Goal: Task Accomplishment & Management: Manage account settings

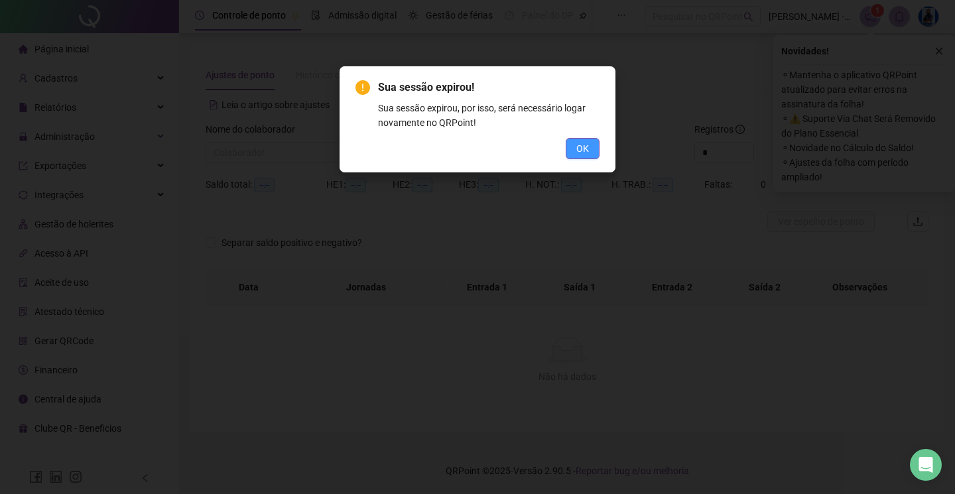
click at [596, 145] on button "OK" at bounding box center [583, 148] width 34 height 21
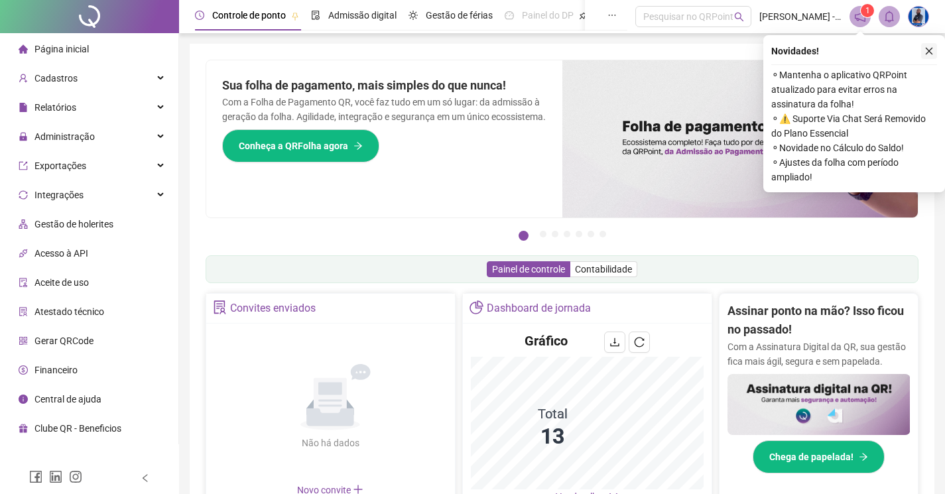
click at [926, 48] on icon "close" at bounding box center [928, 50] width 9 height 9
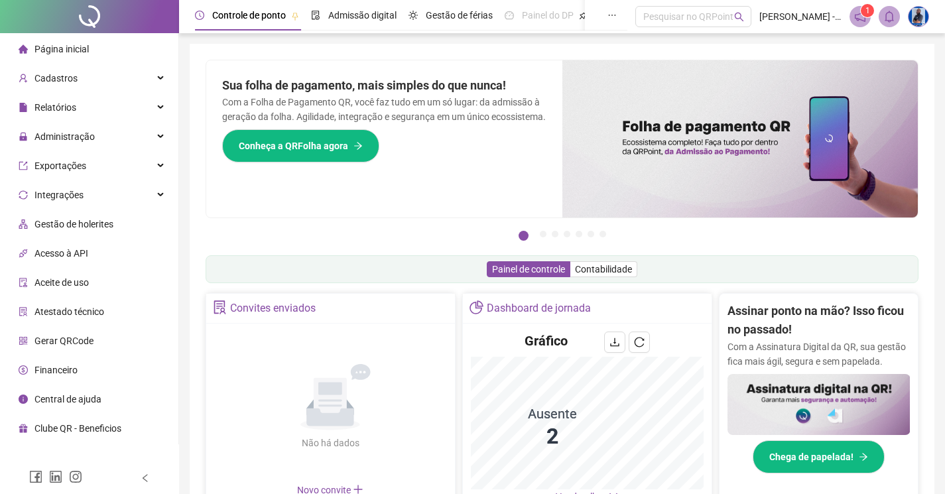
scroll to position [66, 0]
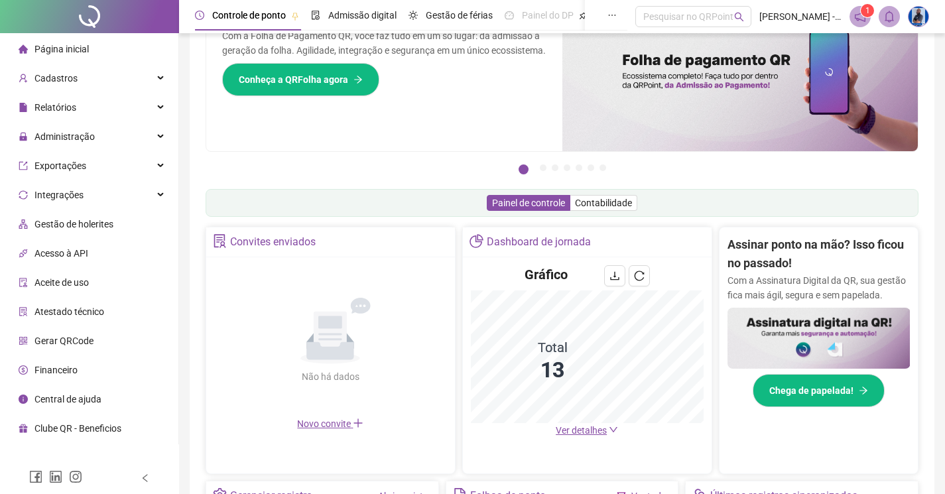
click at [590, 425] on span "Ver detalhes" at bounding box center [581, 430] width 51 height 11
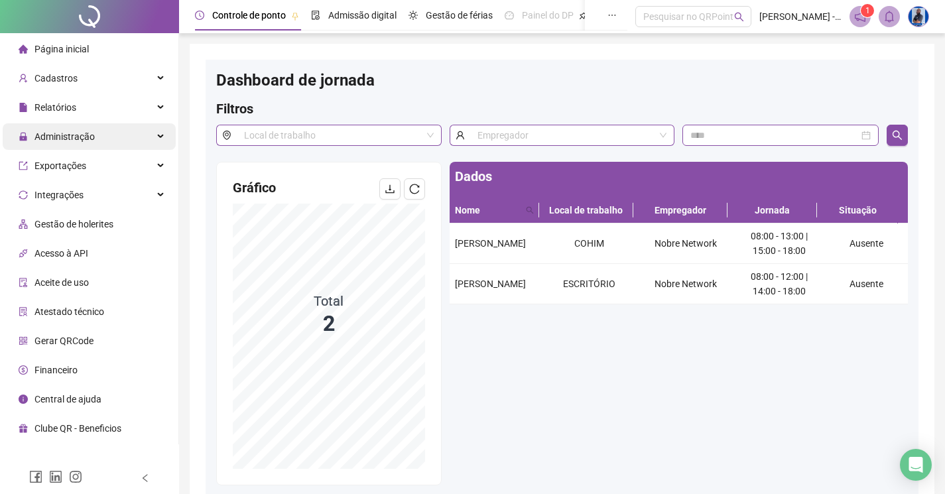
click at [96, 138] on div "Administração" at bounding box center [89, 136] width 173 height 27
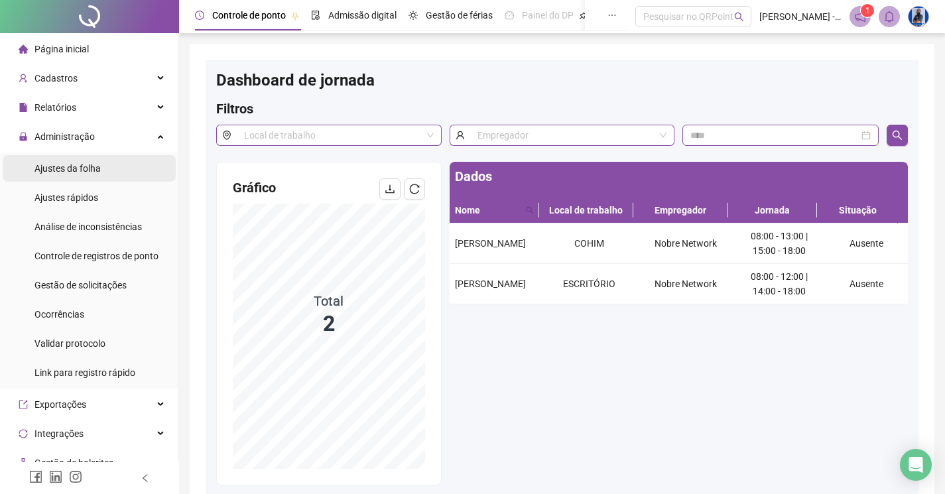
click at [91, 171] on span "Ajustes da folha" at bounding box center [67, 168] width 66 height 11
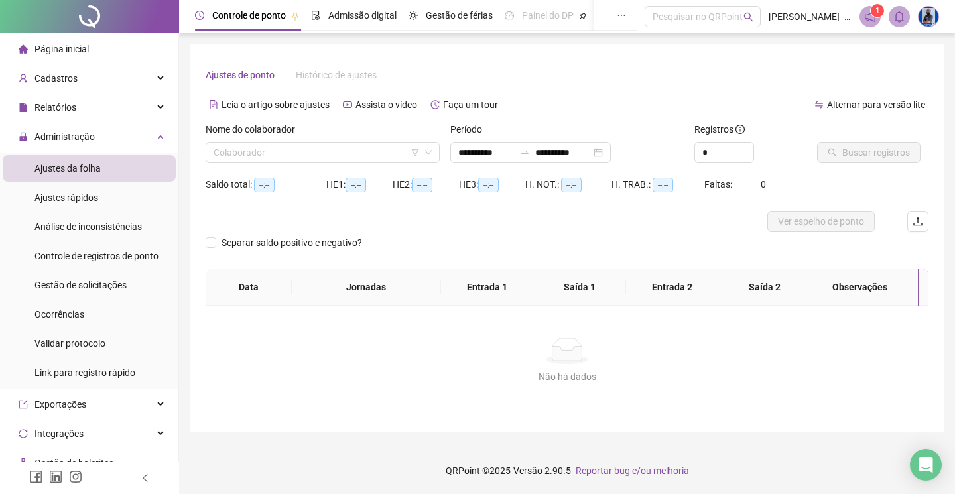
type input "**********"
click at [307, 155] on input "search" at bounding box center [317, 153] width 206 height 20
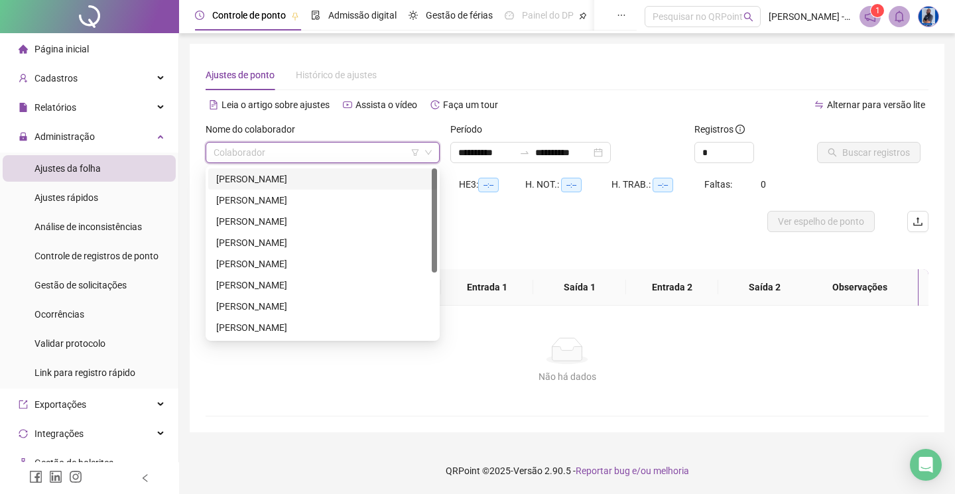
click at [294, 180] on div "AINE SOARES MOREIRA" at bounding box center [322, 179] width 213 height 15
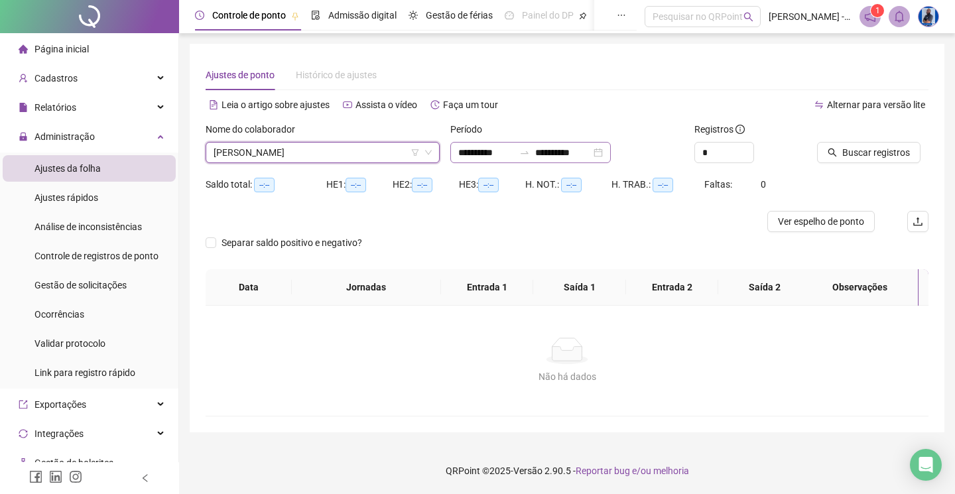
click at [587, 142] on div "**********" at bounding box center [530, 152] width 160 height 21
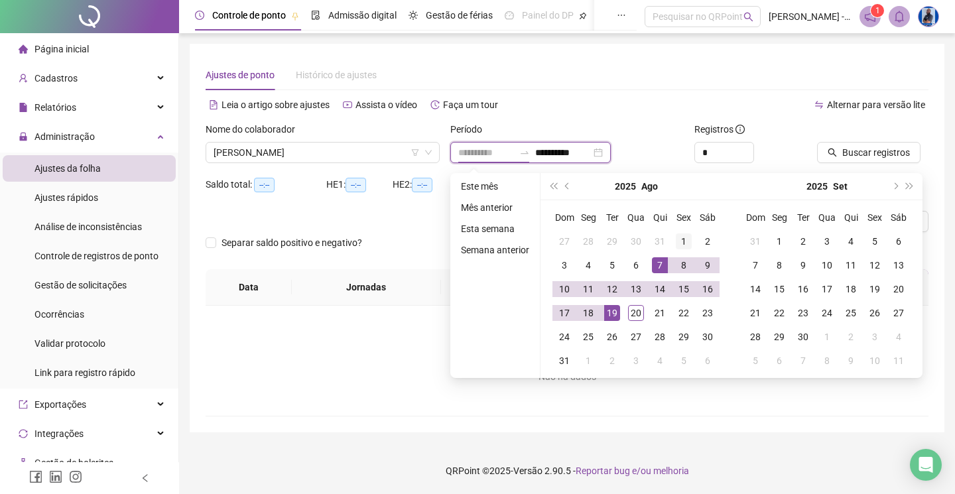
type input "**********"
click at [684, 245] on div "1" at bounding box center [684, 241] width 16 height 16
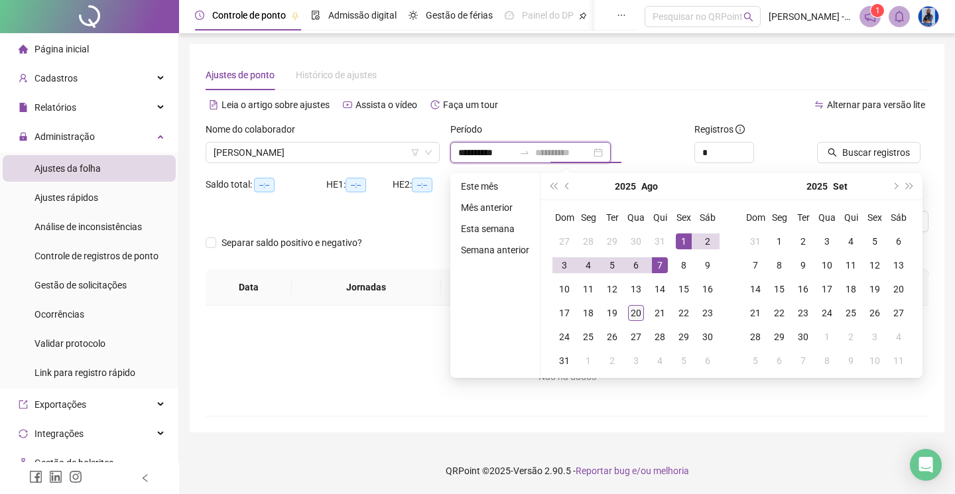
type input "**********"
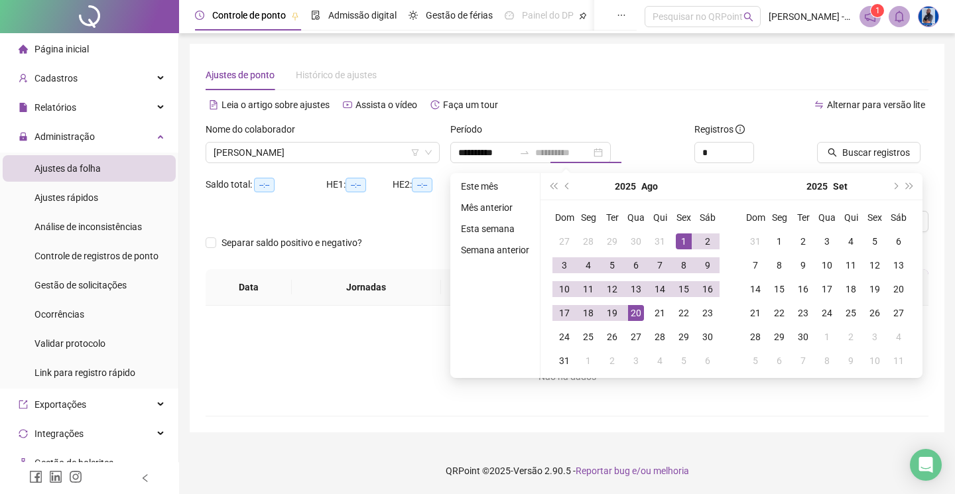
click at [638, 314] on div "20" at bounding box center [636, 313] width 16 height 16
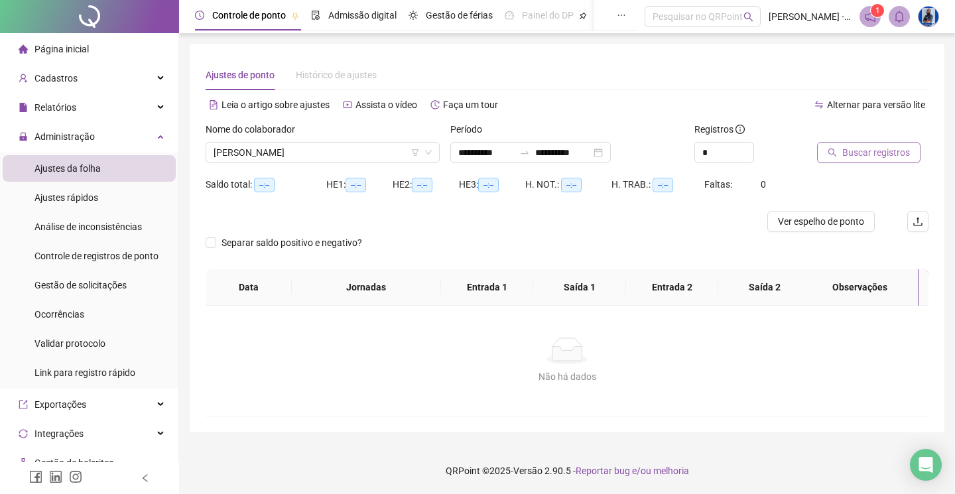
click at [843, 156] on span "Buscar registros" at bounding box center [876, 152] width 68 height 15
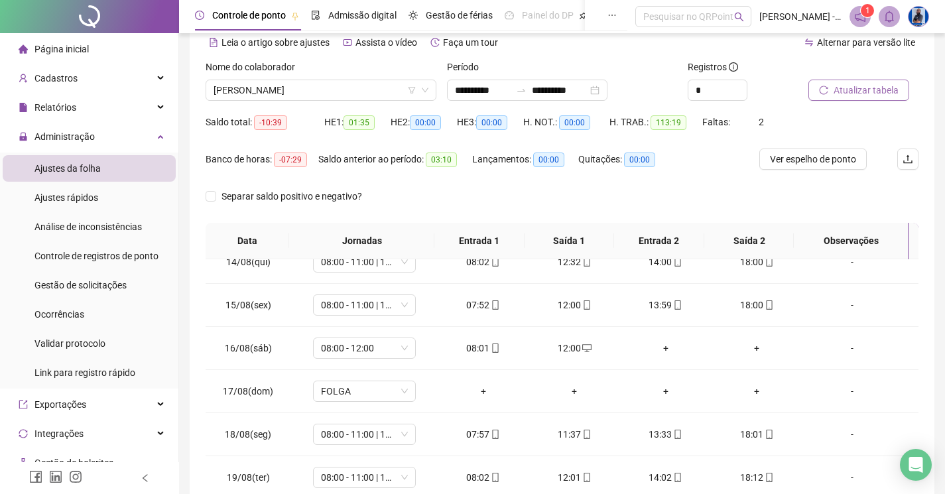
scroll to position [51, 0]
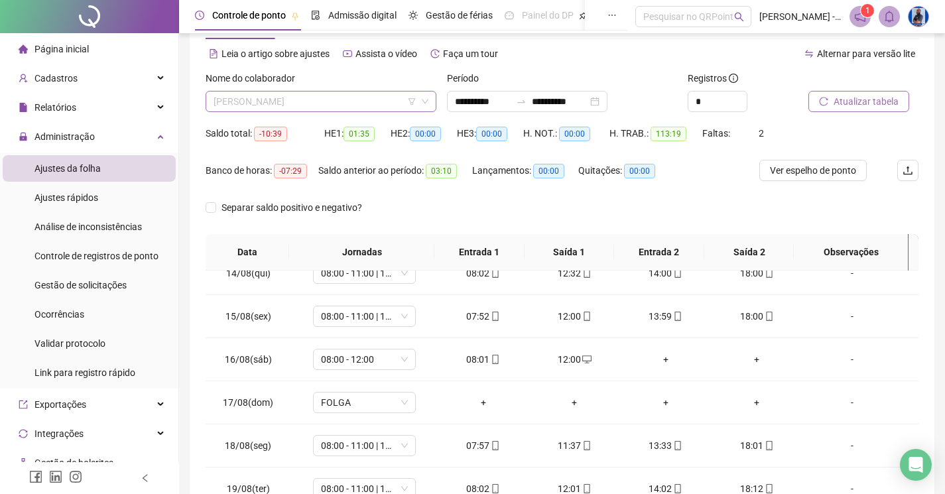
click at [328, 106] on span "AINE SOARES MOREIRA" at bounding box center [321, 102] width 215 height 20
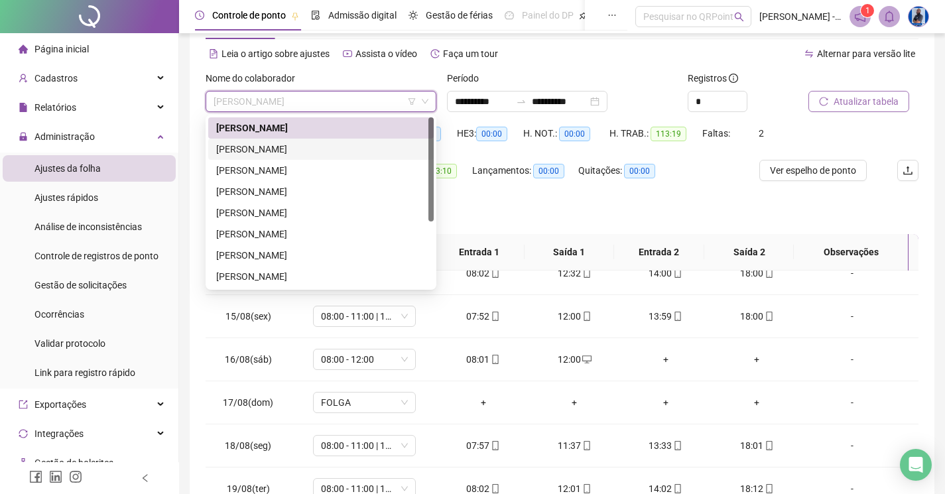
click at [297, 147] on div "ANA PAULA DE SOUZA COSTA" at bounding box center [321, 149] width 210 height 15
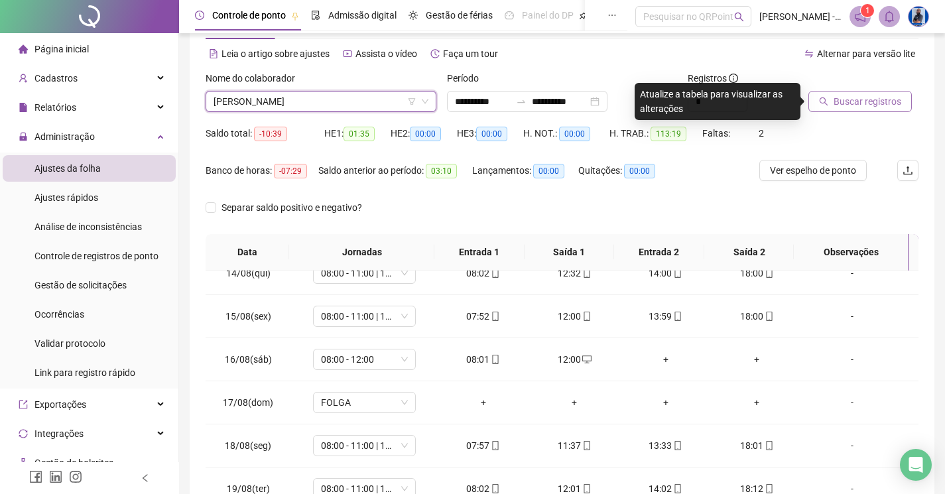
click at [402, 103] on span "ANA PAULA DE SOUZA COSTA" at bounding box center [321, 102] width 215 height 20
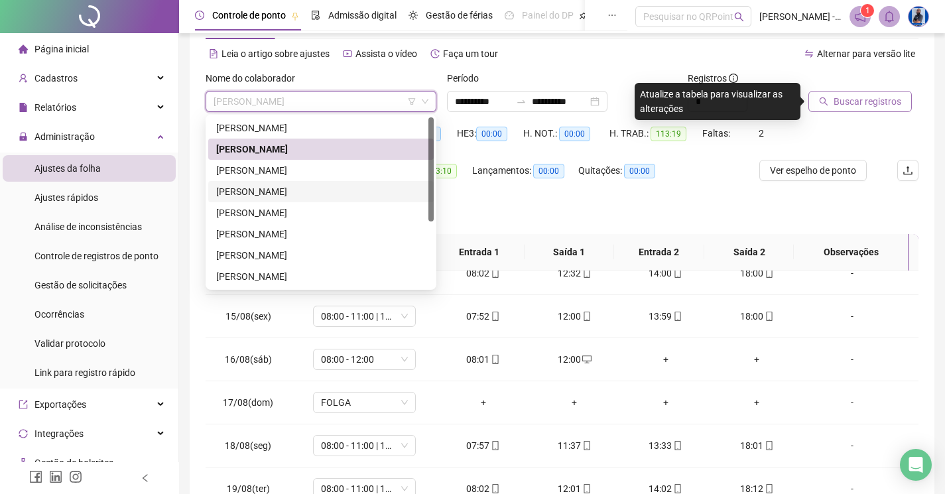
drag, startPoint x: 285, startPoint y: 197, endPoint x: 320, endPoint y: 188, distance: 36.4
click at [285, 198] on div "BEATRIZ LIMA PORTO ASSIS" at bounding box center [321, 191] width 210 height 15
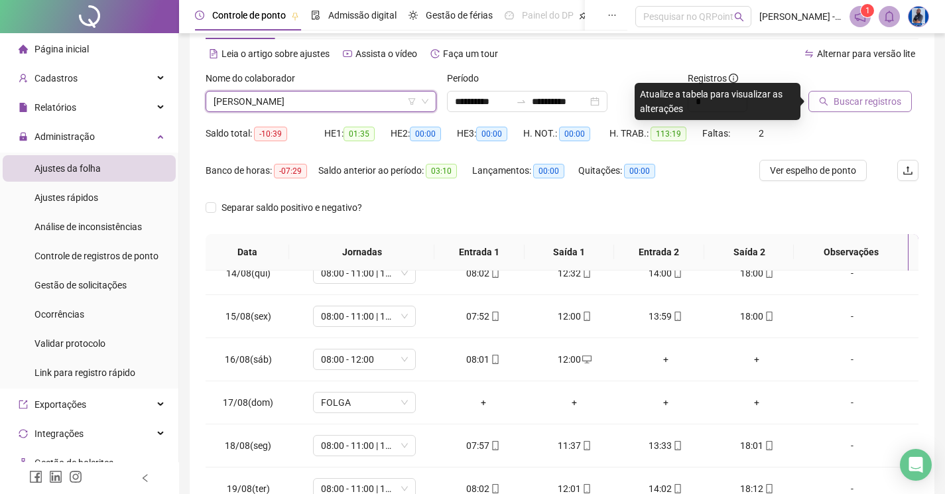
click at [840, 95] on span "Buscar registros" at bounding box center [868, 101] width 68 height 15
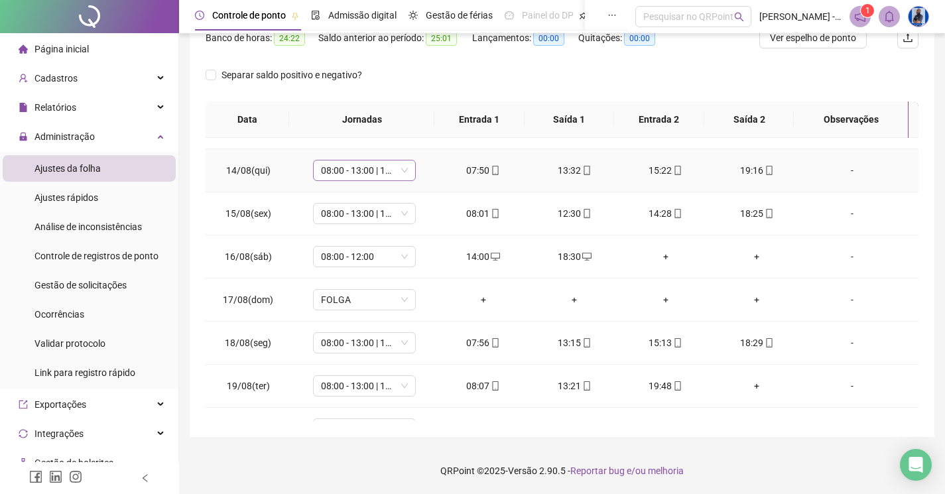
scroll to position [579, 0]
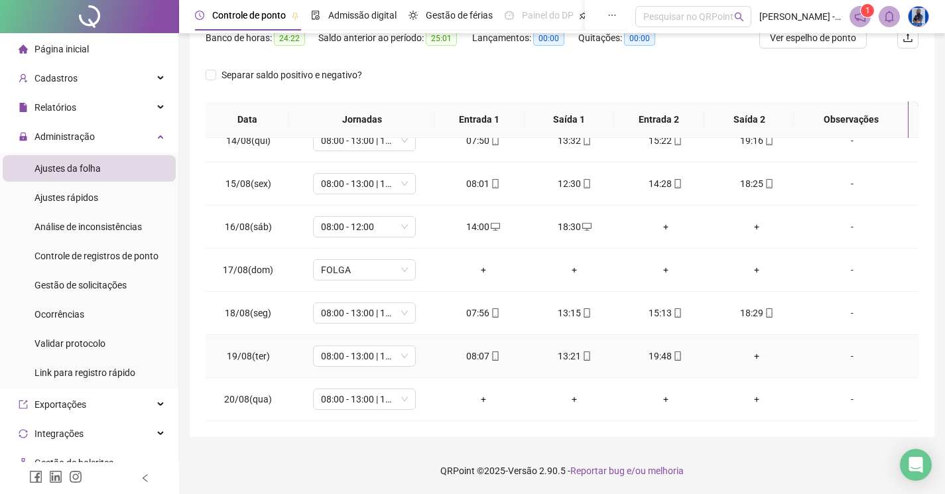
click at [753, 353] on div "+" at bounding box center [757, 356] width 70 height 15
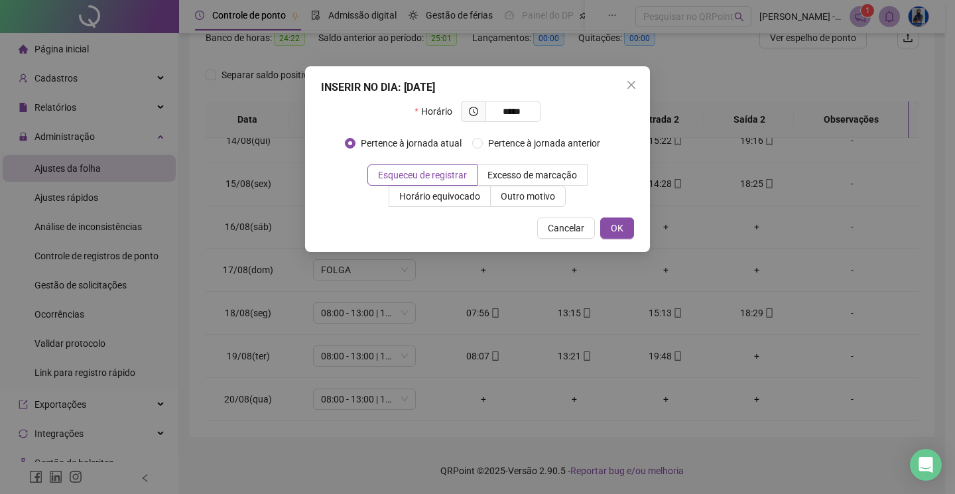
type input "*****"
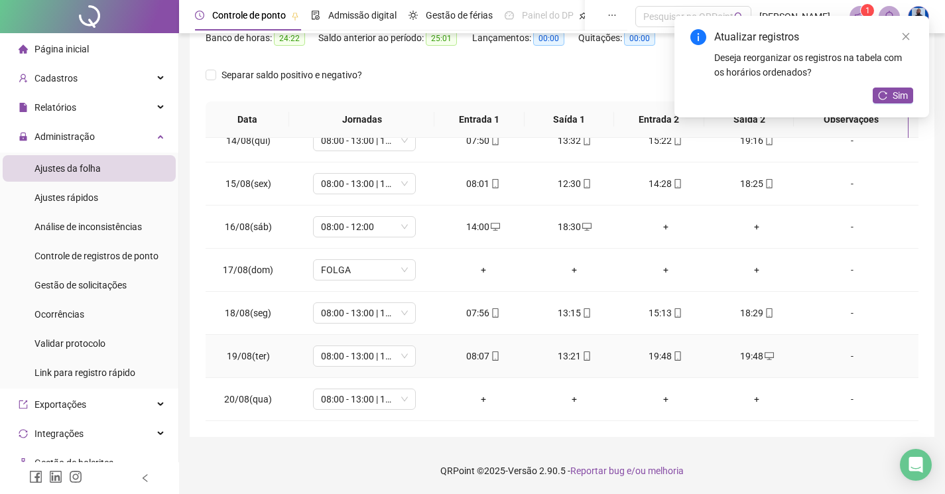
click at [661, 360] on div "19:48" at bounding box center [666, 356] width 70 height 15
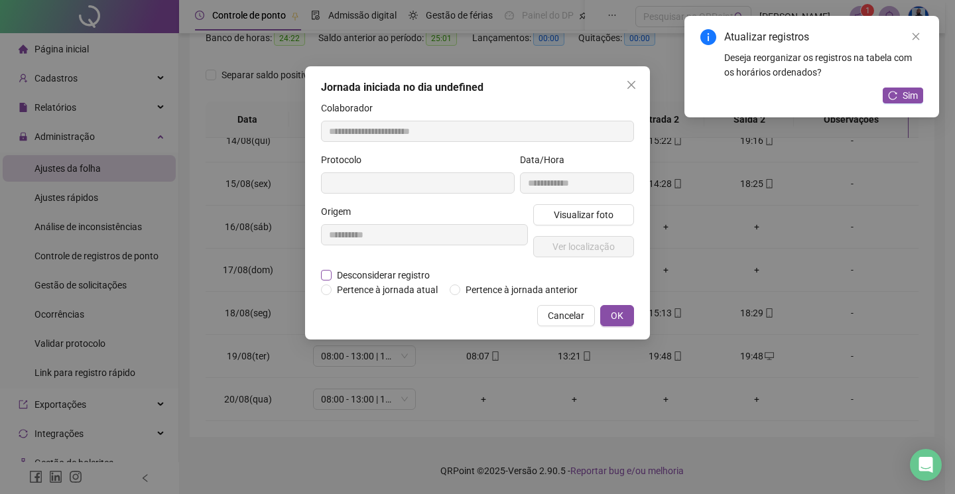
type input "**********"
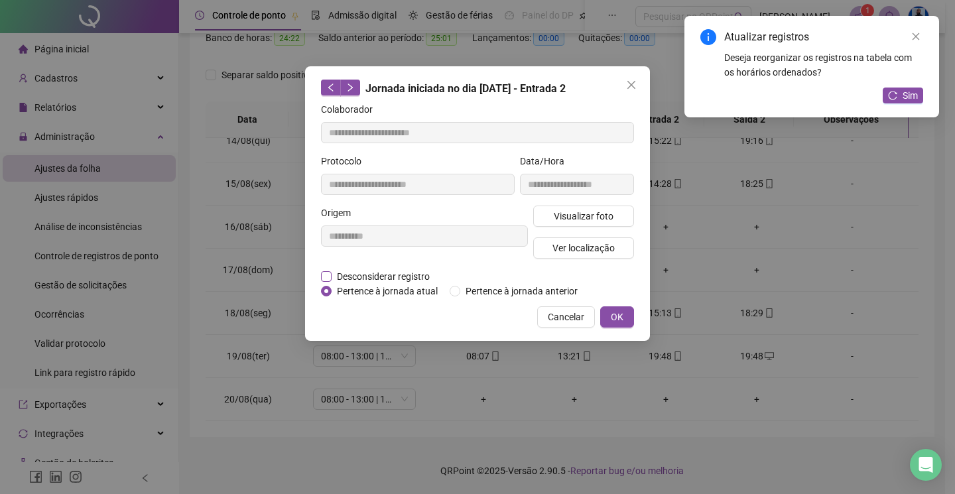
click at [383, 280] on span "Desconsiderar registro" at bounding box center [383, 276] width 103 height 15
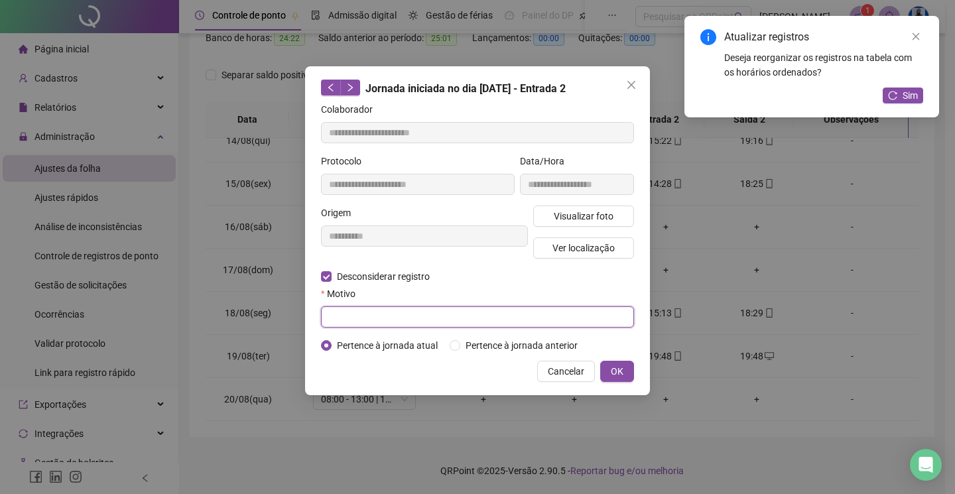
click at [360, 306] on input "text" at bounding box center [477, 316] width 313 height 21
type input "****"
click at [619, 371] on span "OK" at bounding box center [617, 371] width 13 height 15
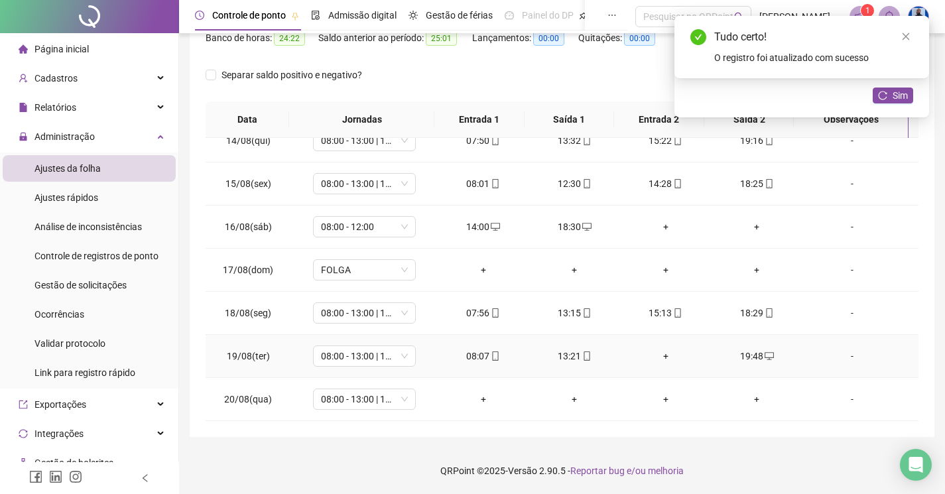
click at [661, 361] on div "+" at bounding box center [666, 356] width 70 height 15
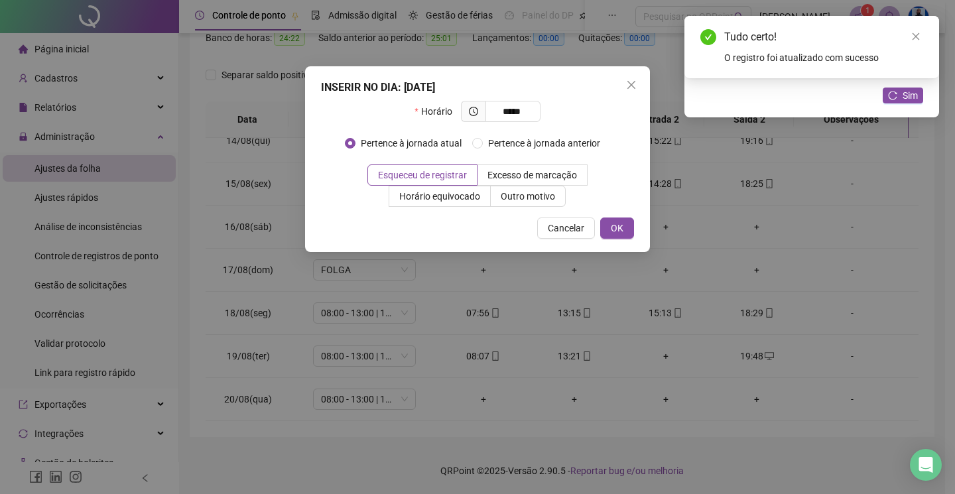
type input "*****"
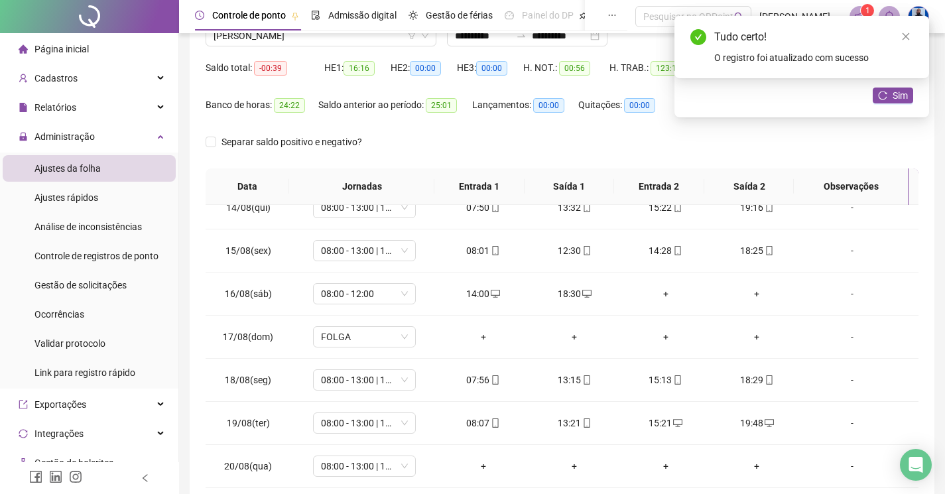
scroll to position [51, 0]
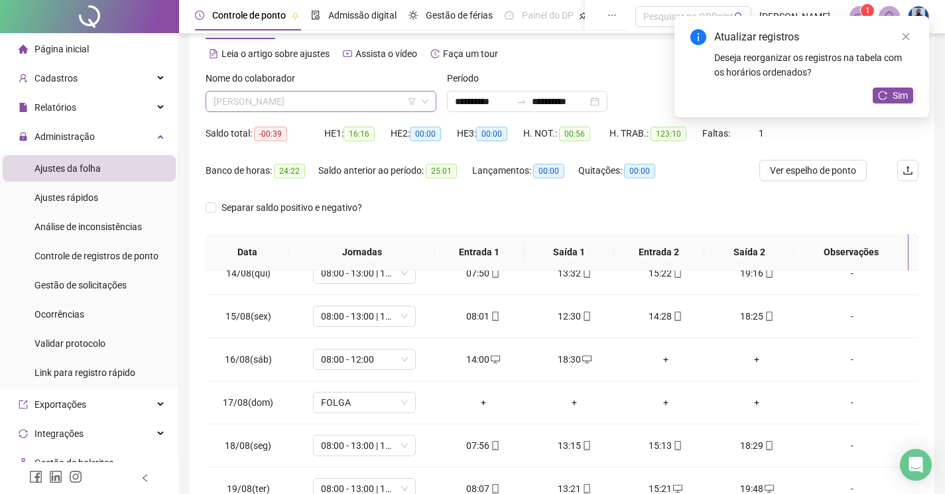
click at [336, 109] on span "BEATRIZ LIMA PORTO ASSIS" at bounding box center [321, 102] width 215 height 20
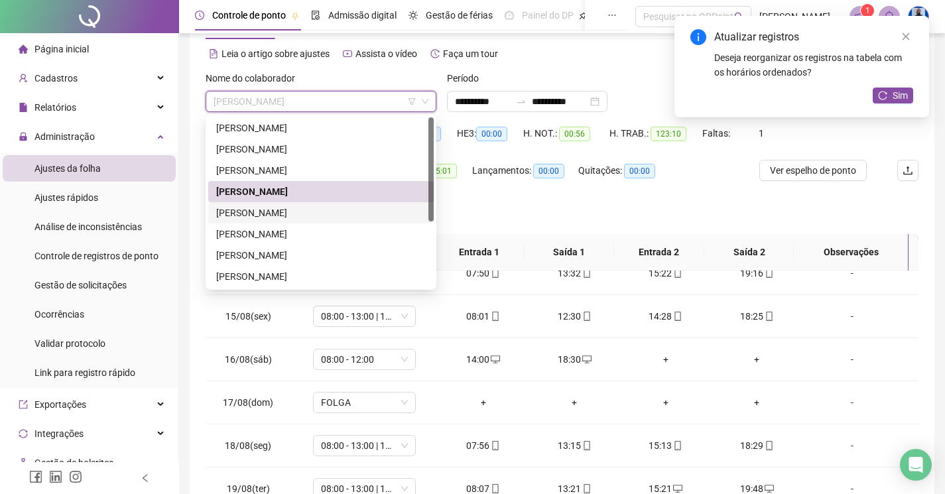
drag, startPoint x: 268, startPoint y: 217, endPoint x: 331, endPoint y: 202, distance: 64.8
click at [268, 217] on div "EDUARDO ESPINHEIRA PONTES" at bounding box center [321, 213] width 210 height 15
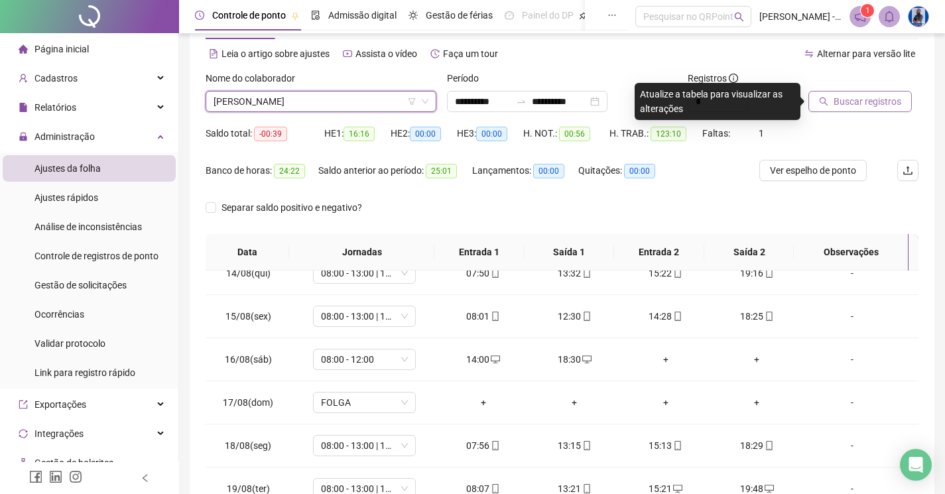
click at [828, 95] on button "Buscar registros" at bounding box center [859, 101] width 103 height 21
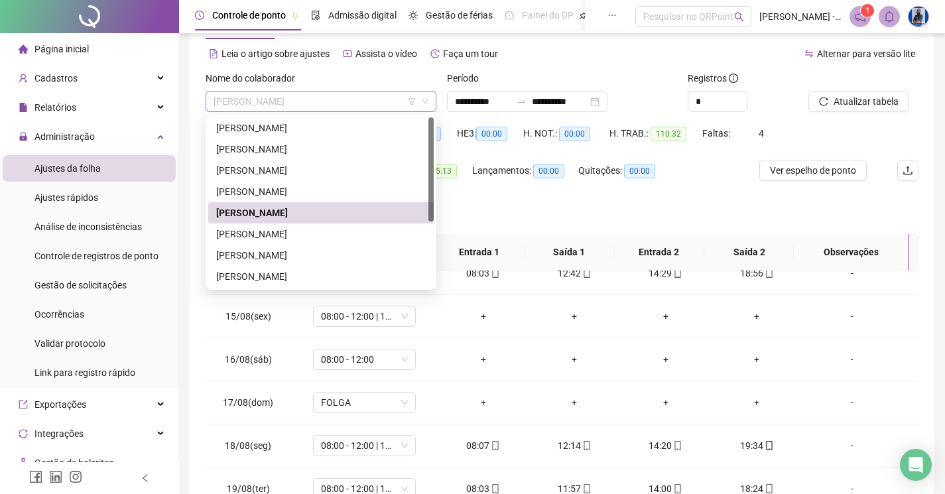
click at [300, 105] on span "EDUARDO ESPINHEIRA PONTES" at bounding box center [321, 102] width 215 height 20
click at [267, 226] on div "EDVALDO DIAS DO NASCIMENTO" at bounding box center [320, 233] width 225 height 21
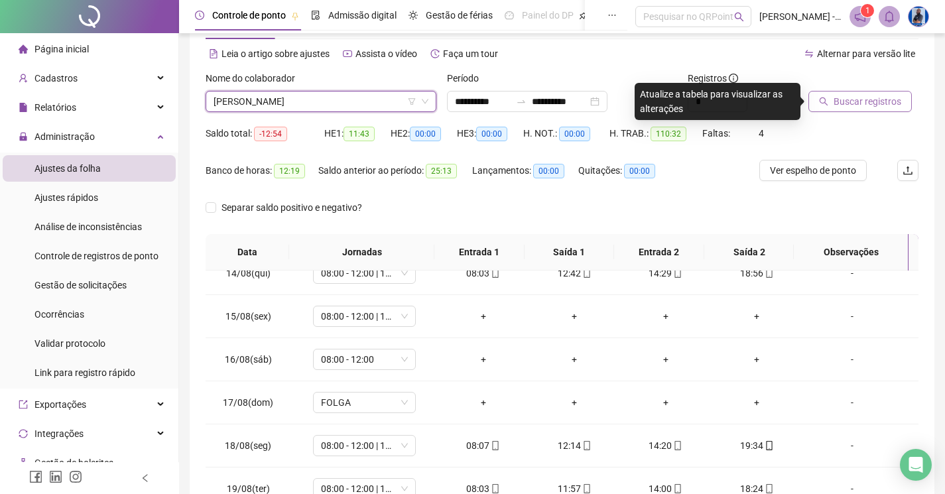
click at [824, 111] on button "Buscar registros" at bounding box center [859, 101] width 103 height 21
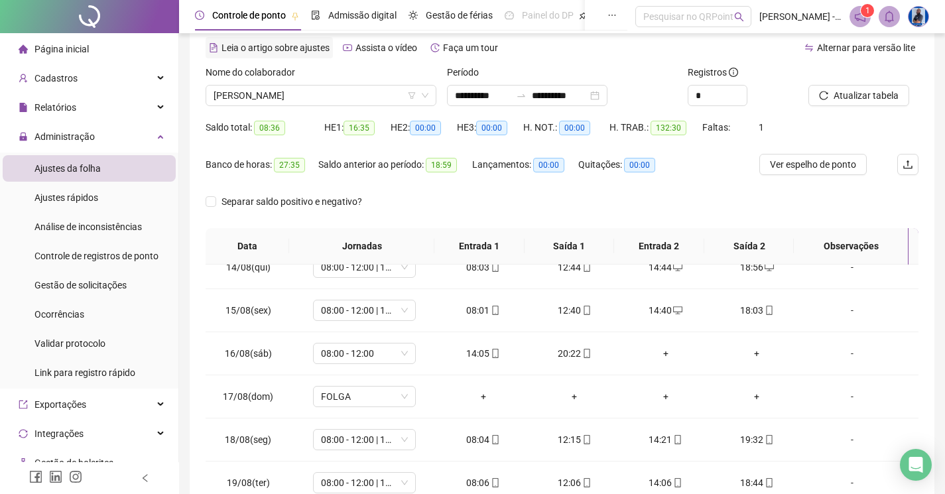
scroll to position [0, 0]
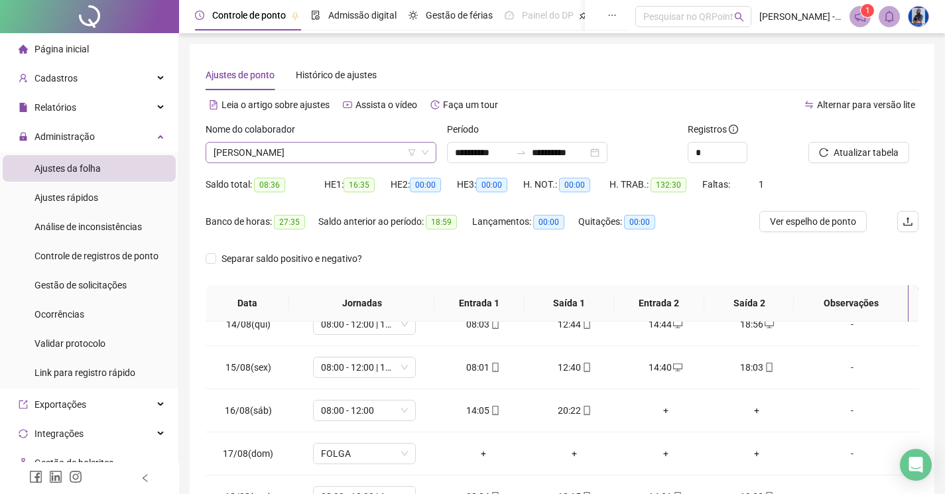
click at [314, 157] on span "EDVALDO DIAS DO NASCIMENTO" at bounding box center [321, 153] width 215 height 20
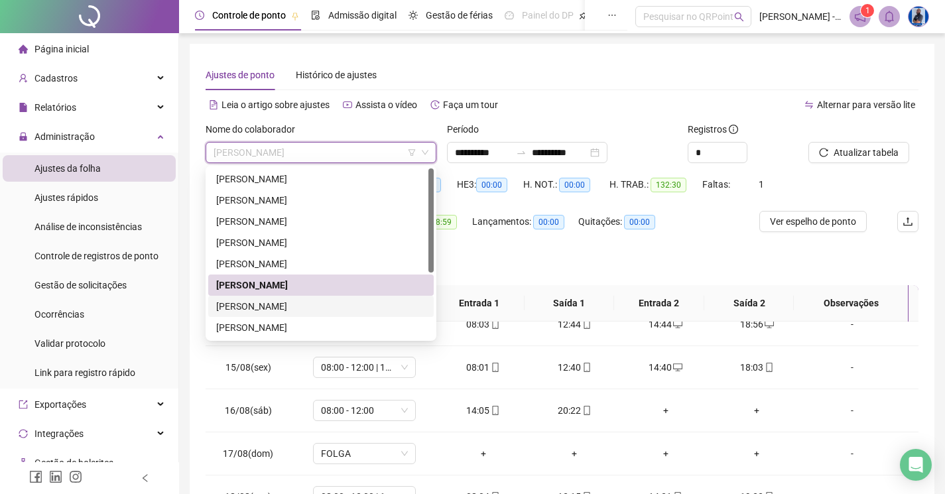
click at [267, 302] on div "EMANUELLY DIAS" at bounding box center [321, 306] width 210 height 15
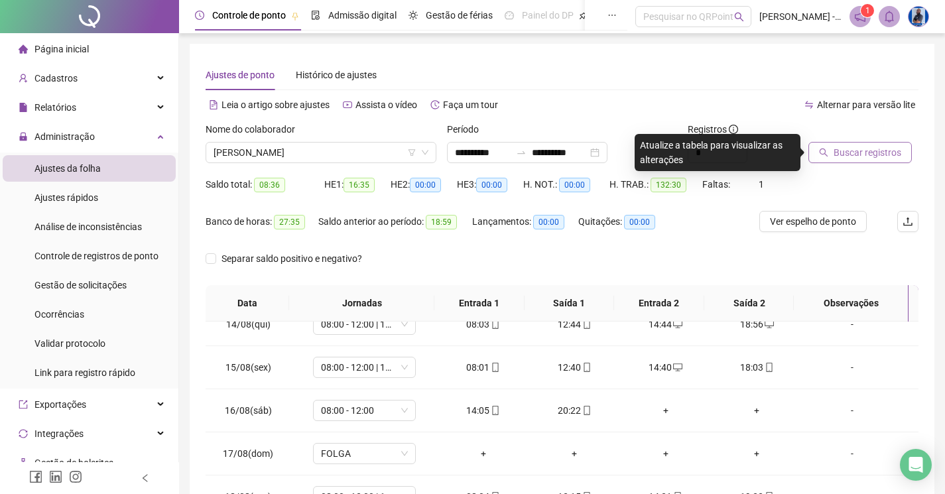
click at [835, 150] on span "Buscar registros" at bounding box center [868, 152] width 68 height 15
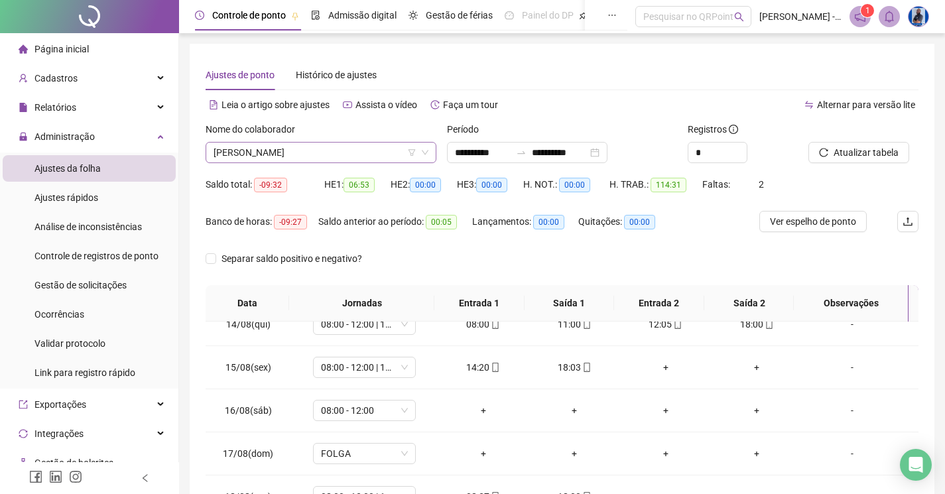
click at [288, 158] on span "EMANUELLY DIAS" at bounding box center [321, 153] width 215 height 20
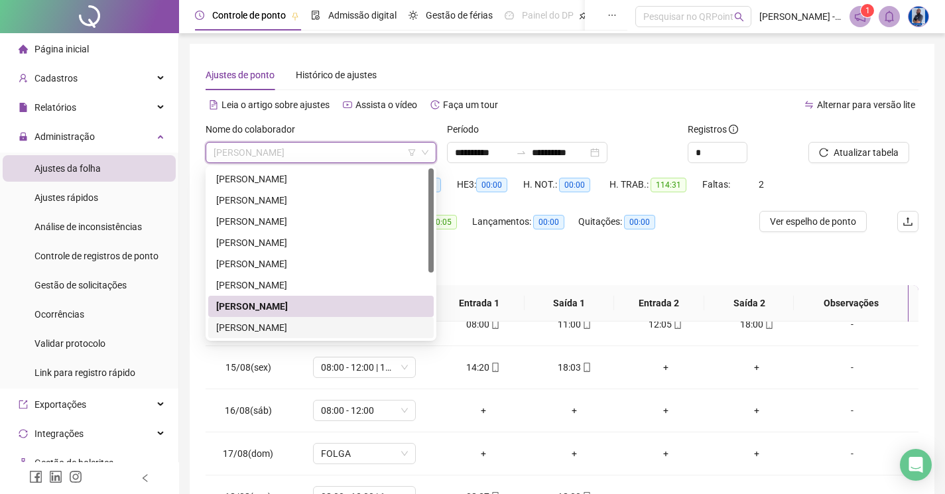
click at [244, 330] on div "FÁBIO DOS SANTOS LEITE" at bounding box center [321, 327] width 210 height 15
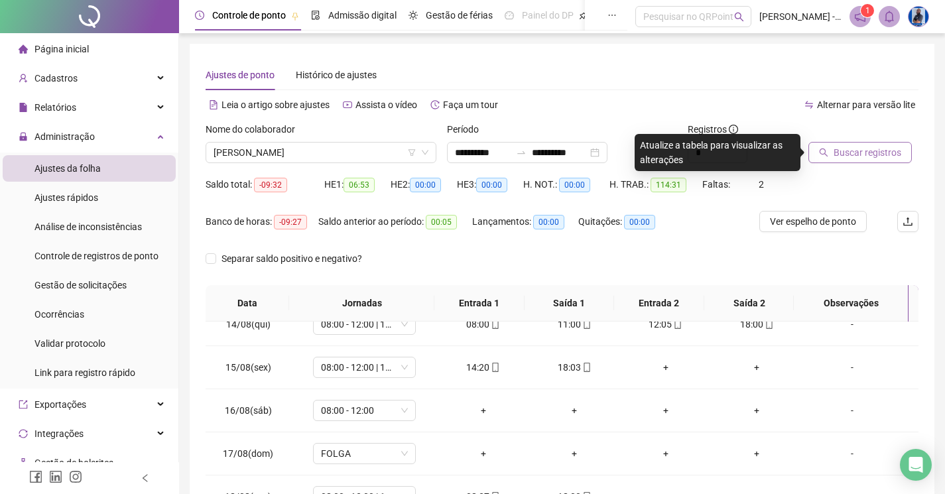
click at [871, 151] on span "Buscar registros" at bounding box center [868, 152] width 68 height 15
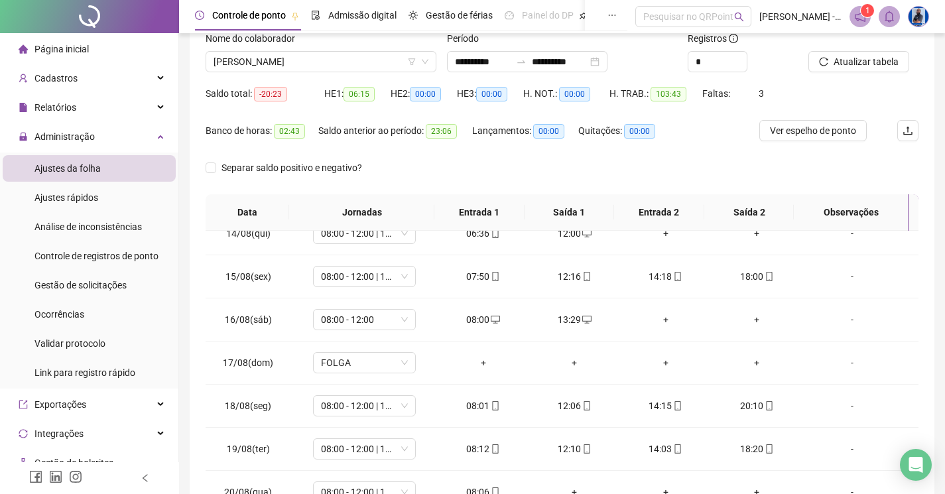
scroll to position [51, 0]
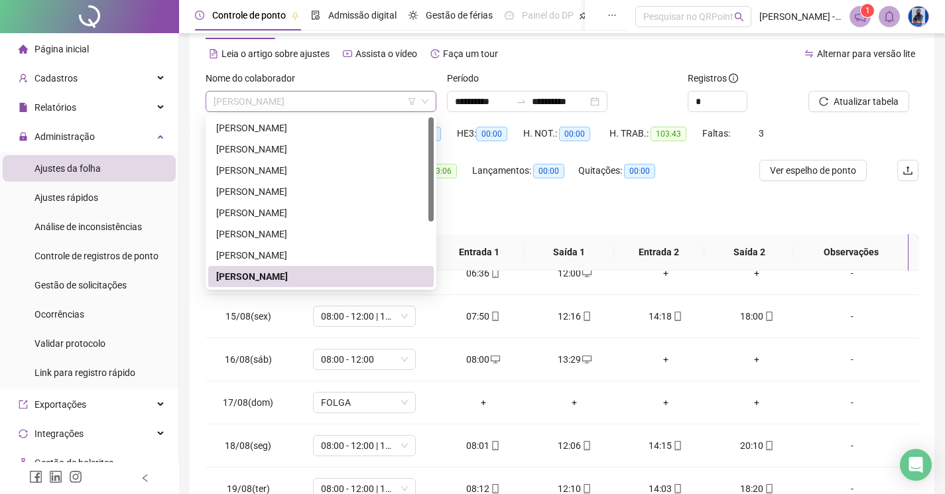
click at [297, 110] on span "FÁBIO DOS SANTOS LEITE" at bounding box center [321, 102] width 215 height 20
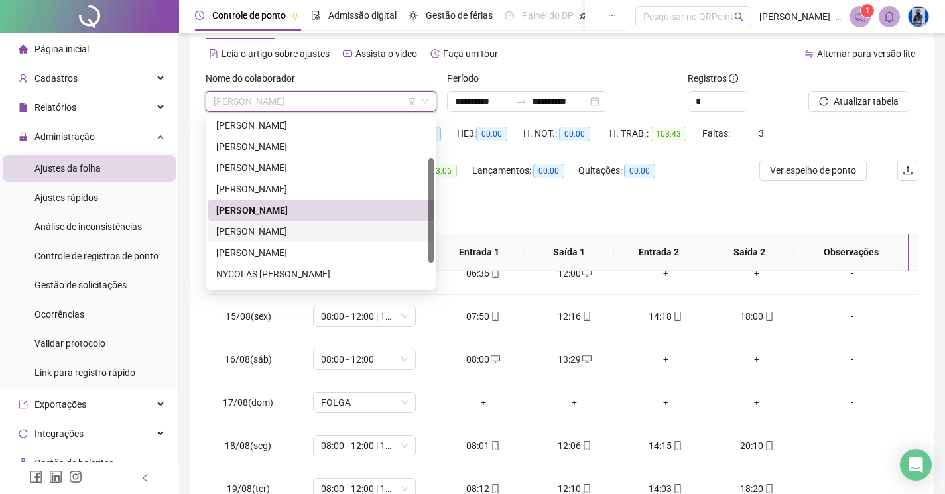
click at [261, 228] on div "ÍKARO GABRIEL SANTANA DA SILVA CAMPOS" at bounding box center [321, 231] width 210 height 15
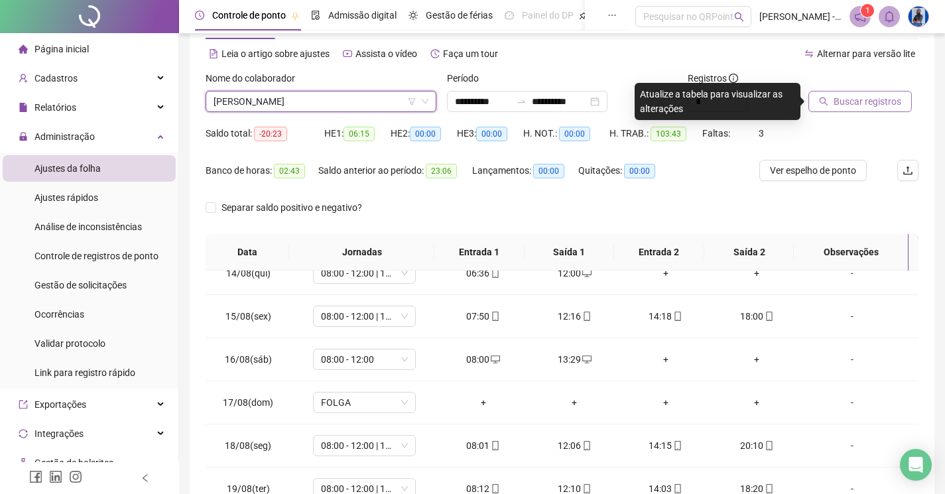
click at [882, 103] on span "Buscar registros" at bounding box center [868, 101] width 68 height 15
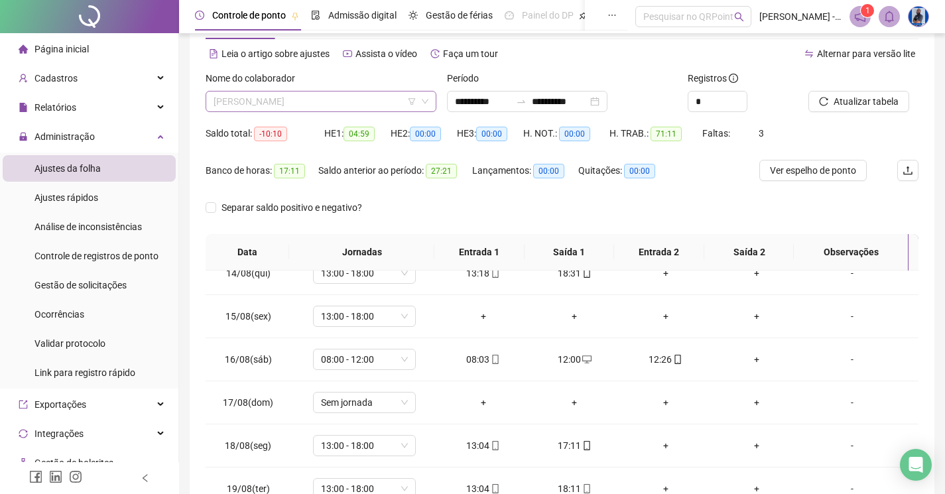
click at [319, 99] on span "ÍKARO GABRIEL SANTANA DA SILVA CAMPOS" at bounding box center [321, 102] width 215 height 20
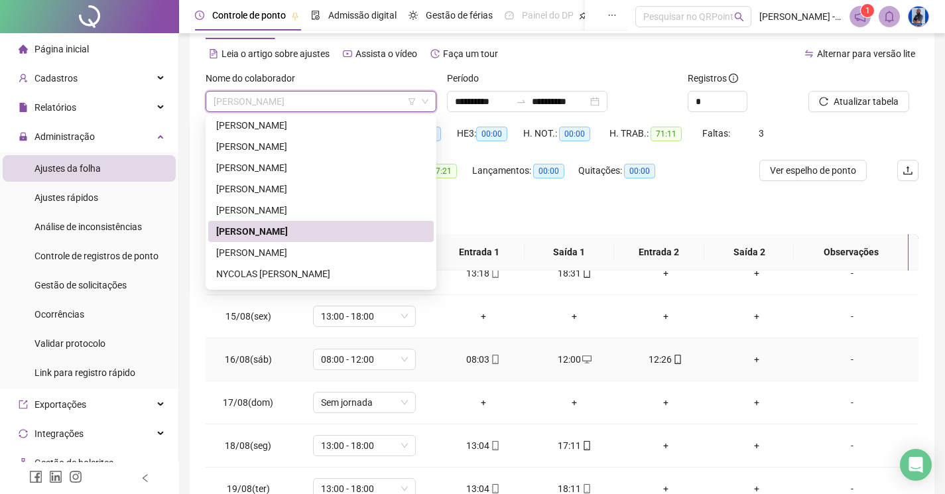
click at [653, 355] on div "12:26" at bounding box center [666, 359] width 70 height 15
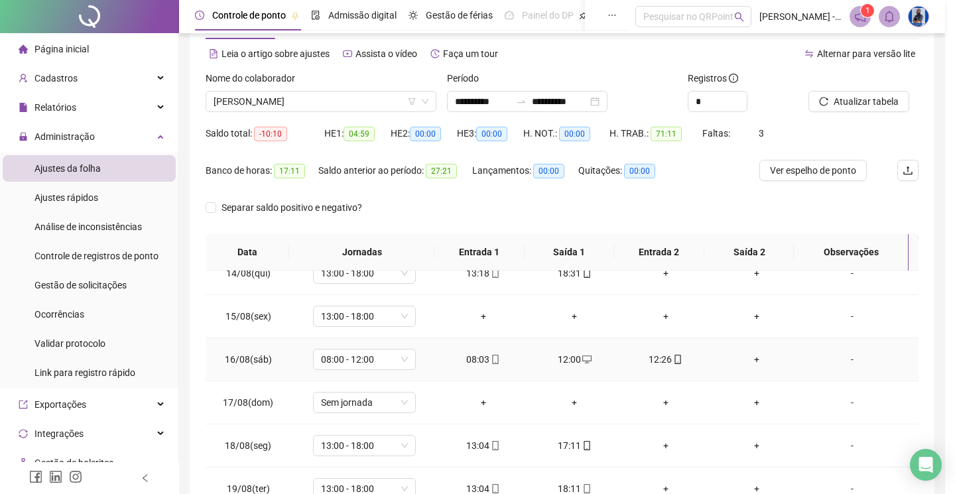
type input "**********"
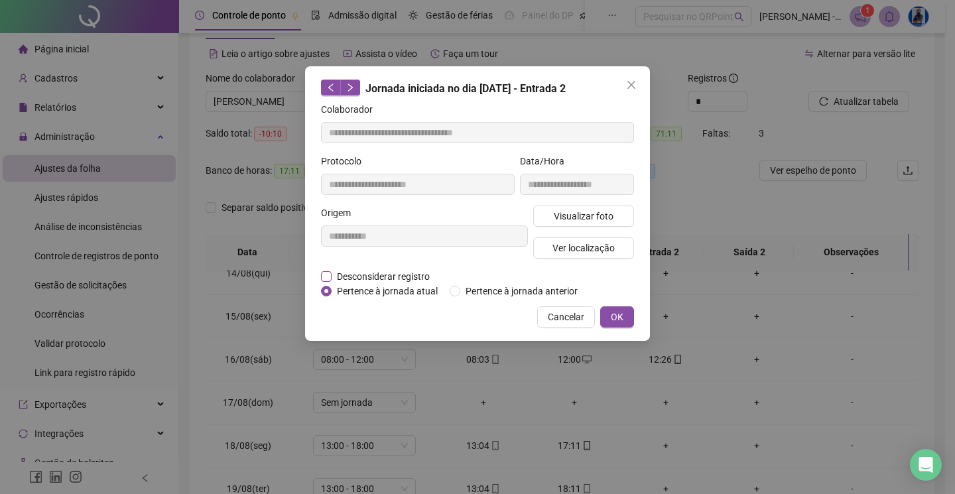
click at [397, 277] on span "Desconsiderar registro" at bounding box center [383, 276] width 103 height 15
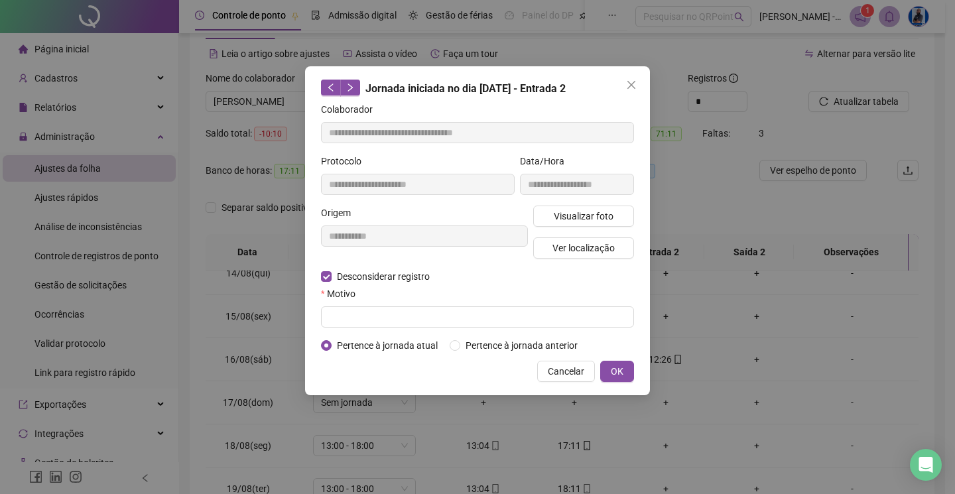
click at [407, 265] on div "**********" at bounding box center [424, 238] width 212 height 64
click at [370, 323] on input "text" at bounding box center [477, 316] width 313 height 21
type input "****"
click at [613, 378] on div "**********" at bounding box center [477, 230] width 345 height 329
click at [615, 376] on span "OK" at bounding box center [617, 371] width 13 height 15
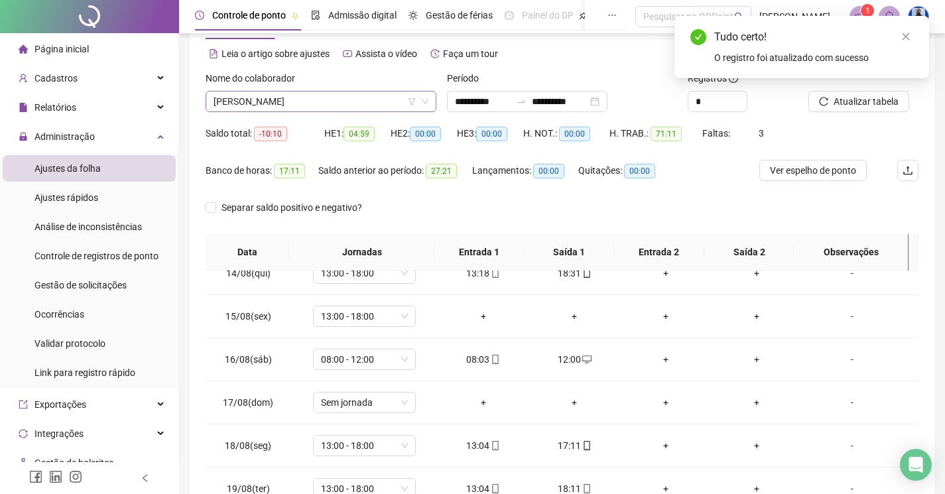
click at [328, 109] on span "ÍKARO GABRIEL SANTANA DA SILVA CAMPOS" at bounding box center [321, 102] width 215 height 20
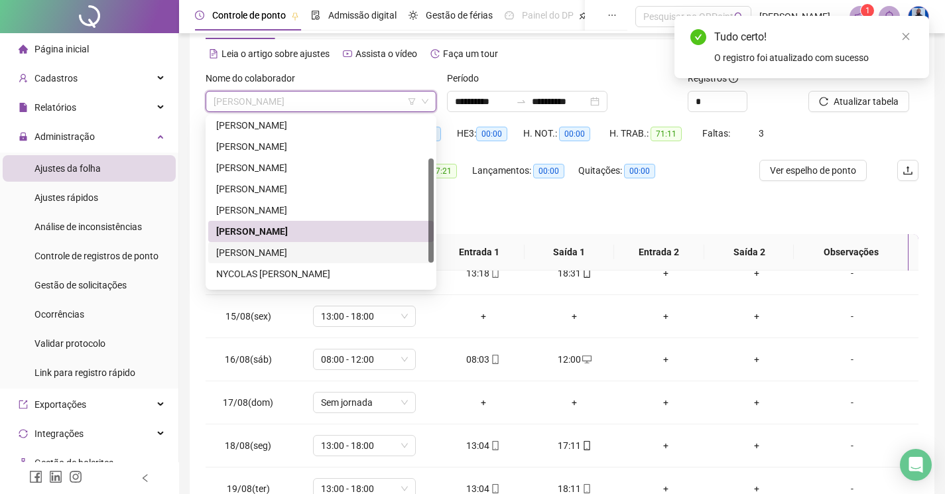
drag, startPoint x: 273, startPoint y: 245, endPoint x: 361, endPoint y: 237, distance: 88.6
click at [273, 245] on div "MILLENA FERNANDA" at bounding box center [320, 252] width 225 height 21
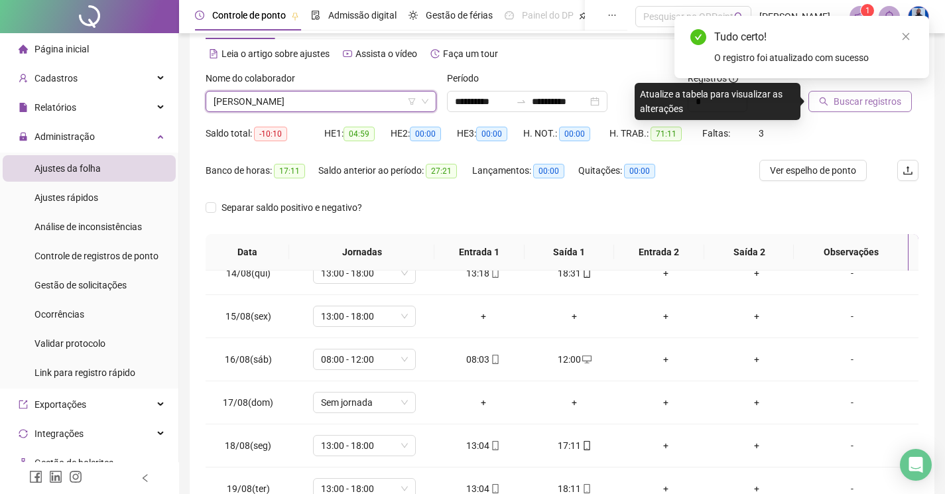
click at [885, 101] on span "Buscar registros" at bounding box center [868, 101] width 68 height 15
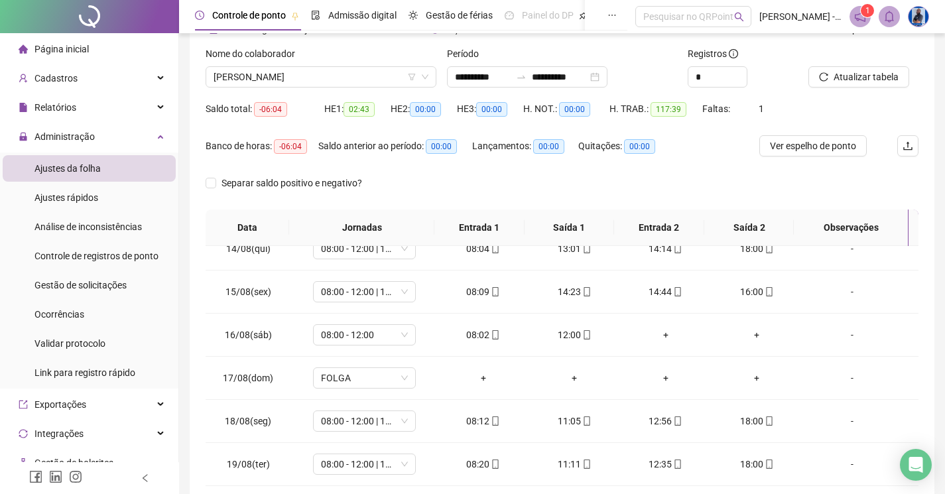
scroll to position [51, 0]
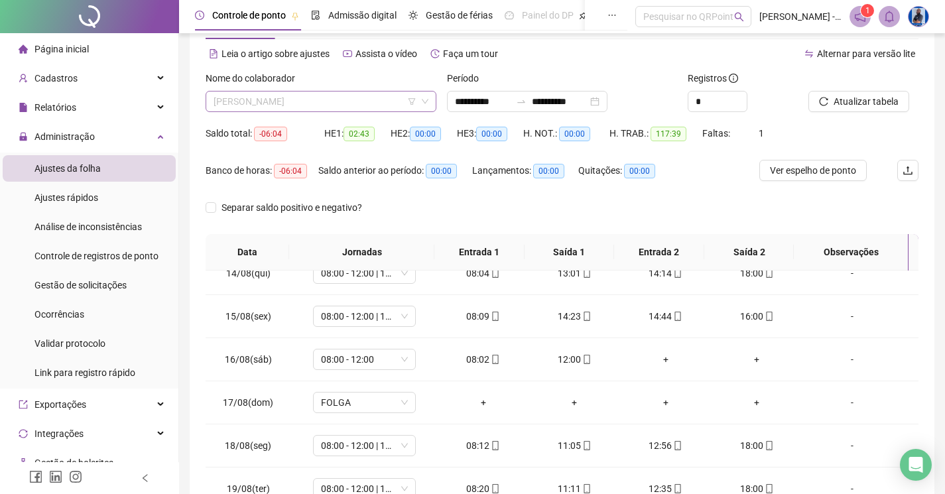
click at [313, 106] on span "MILLENA FERNANDA" at bounding box center [321, 102] width 215 height 20
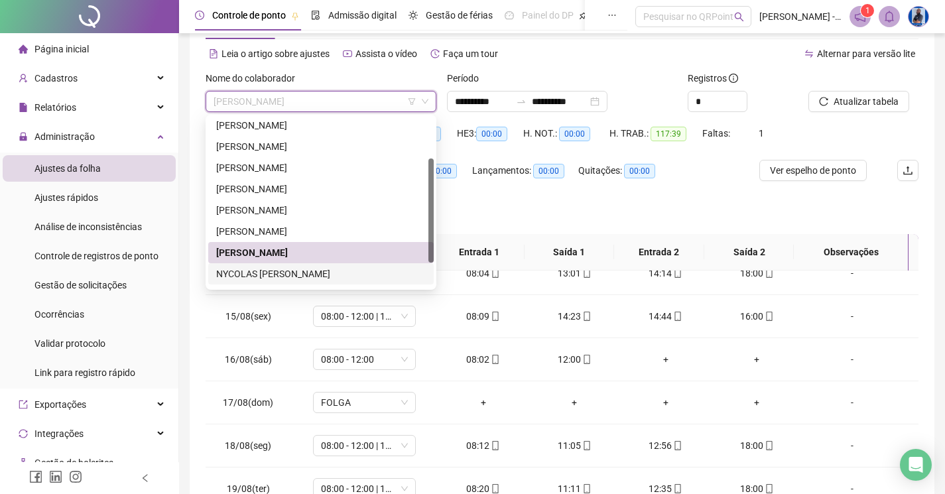
click at [259, 271] on div "NYCOLAS GABRIEL FREITAS DE OLIVEIRA" at bounding box center [321, 274] width 210 height 15
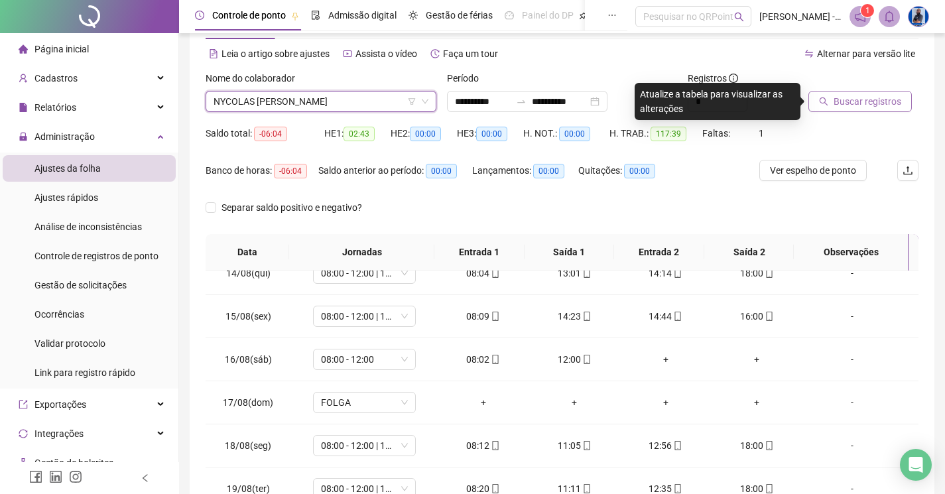
click at [836, 99] on span "Buscar registros" at bounding box center [868, 101] width 68 height 15
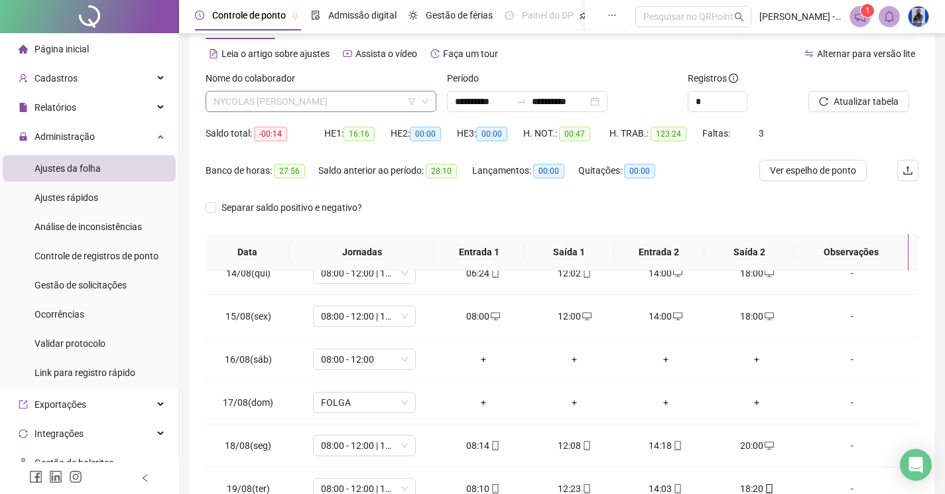
click at [337, 99] on span "NYCOLAS GABRIEL FREITAS DE OLIVEIRA" at bounding box center [321, 102] width 215 height 20
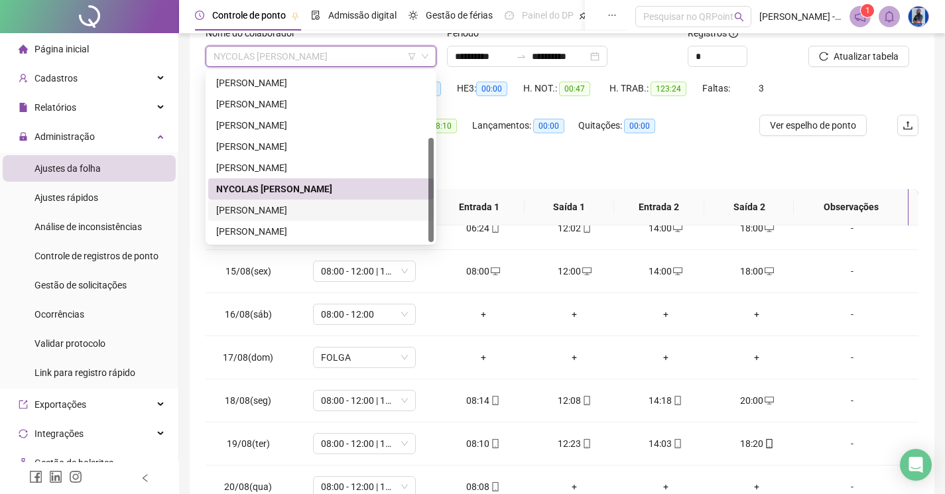
scroll to position [117, 0]
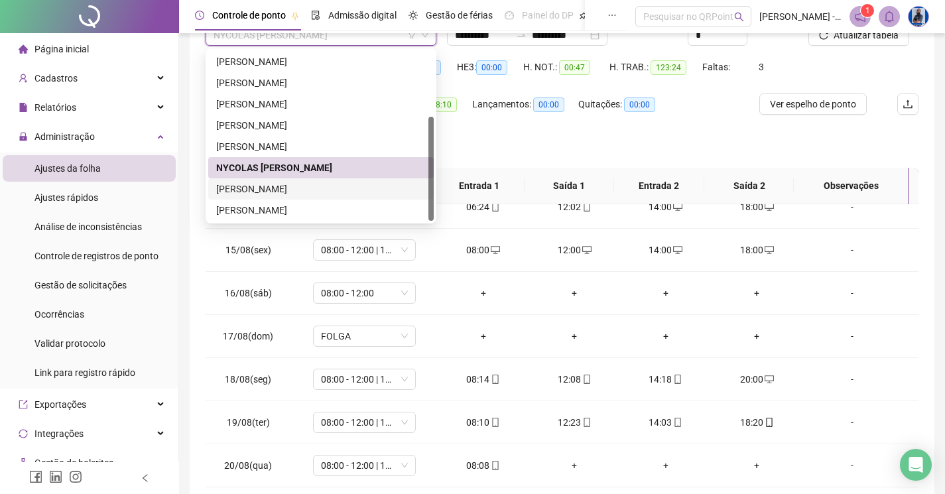
click at [303, 194] on div "VALDINEY GOMES DE OLIVEIRA" at bounding box center [321, 189] width 210 height 15
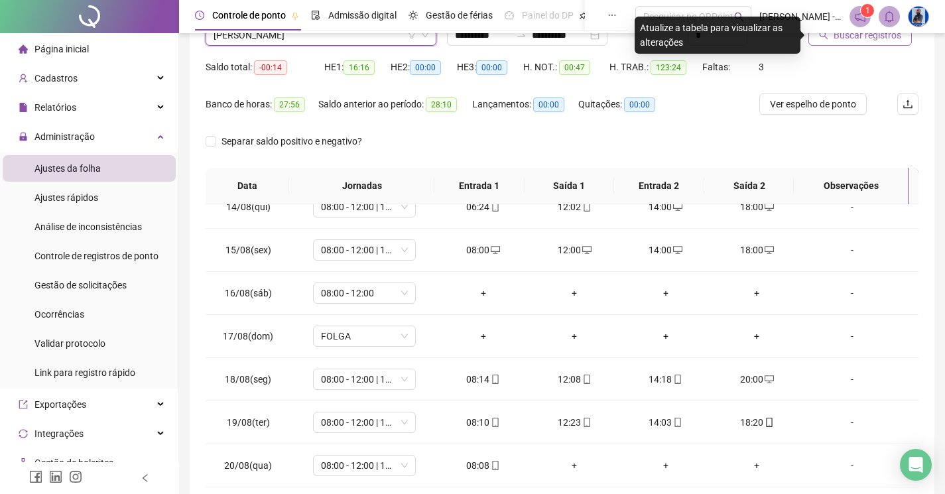
click at [864, 44] on button "Buscar registros" at bounding box center [859, 35] width 103 height 21
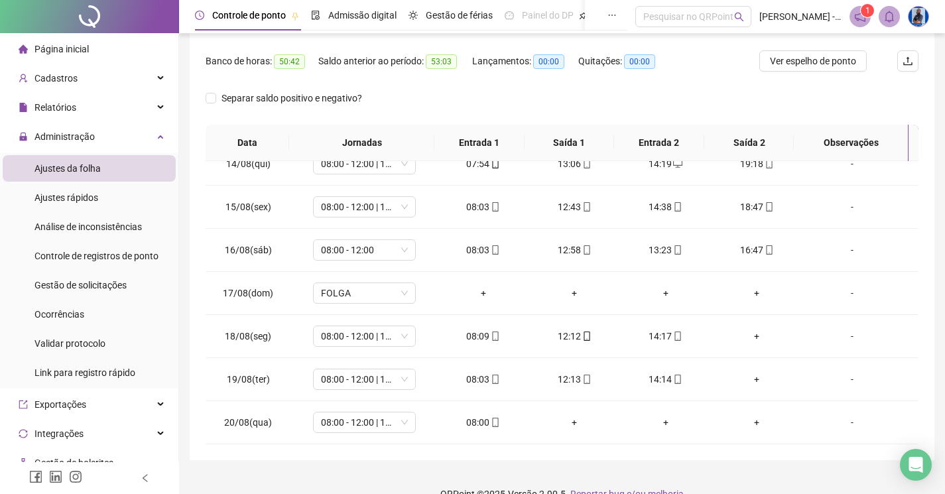
scroll to position [184, 0]
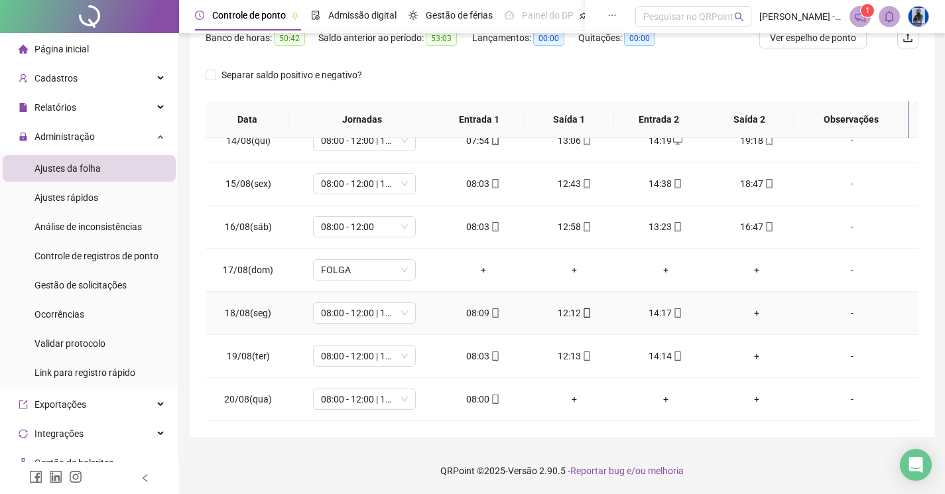
click at [743, 312] on div "+" at bounding box center [757, 313] width 70 height 15
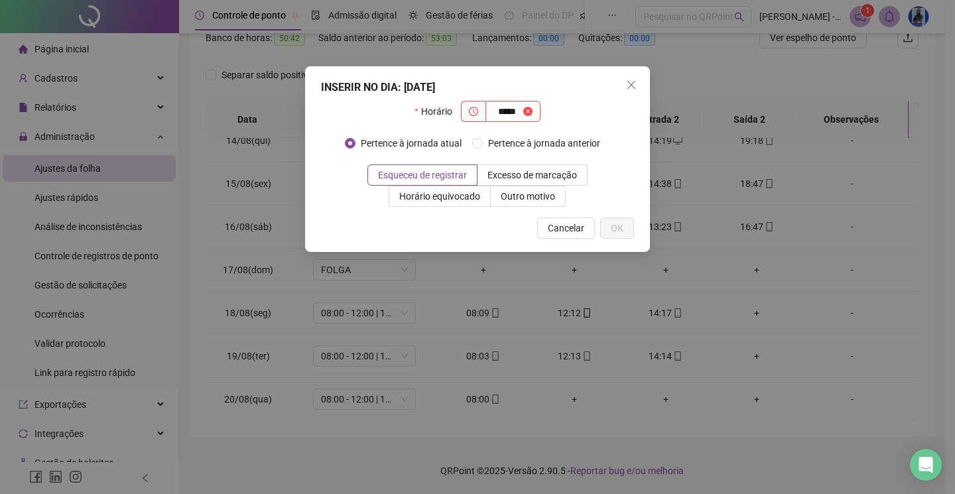
type input "*****"
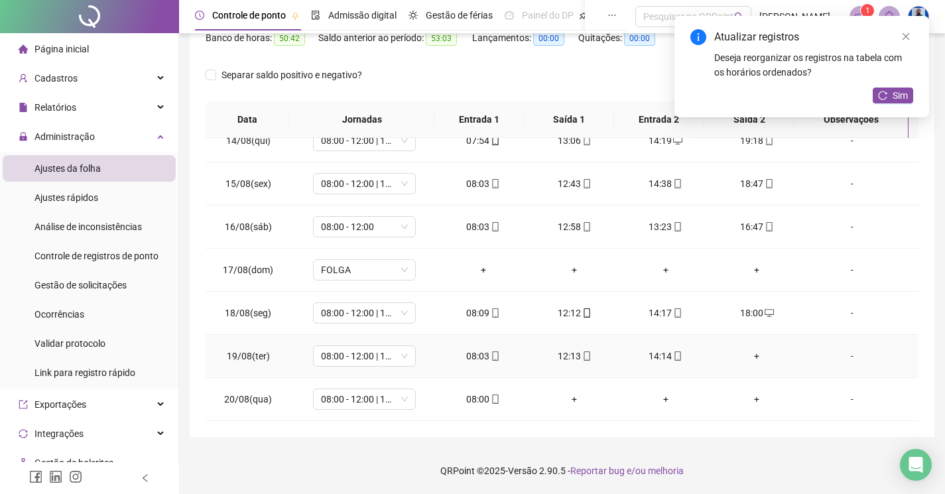
click at [753, 363] on td "+" at bounding box center [758, 356] width 92 height 43
click at [753, 353] on div "+" at bounding box center [757, 356] width 70 height 15
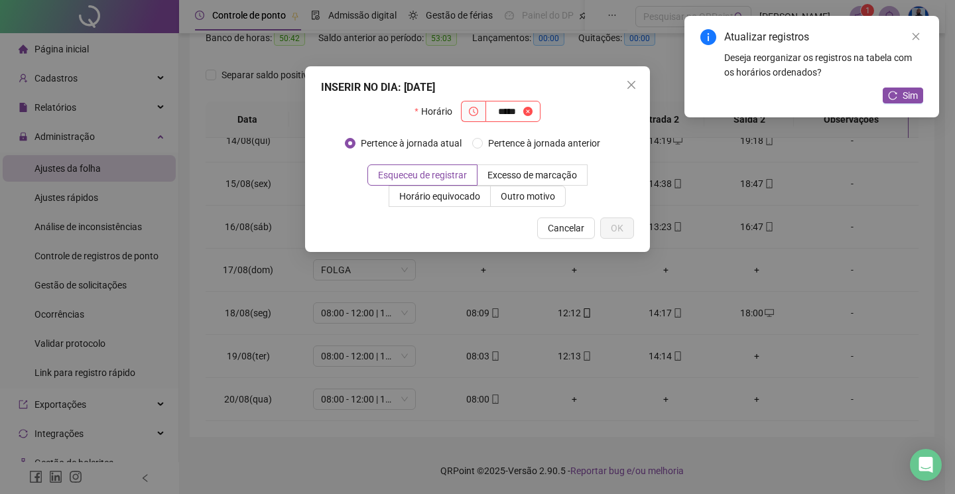
type input "*****"
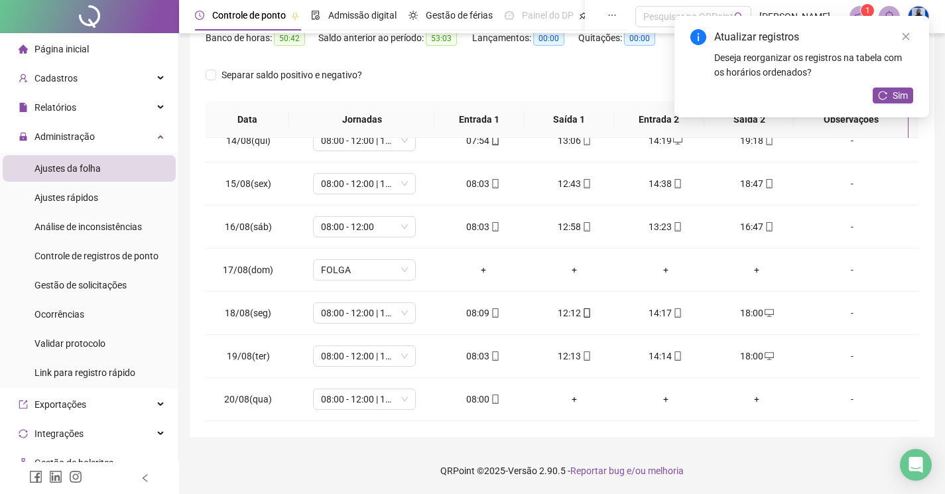
scroll to position [51, 0]
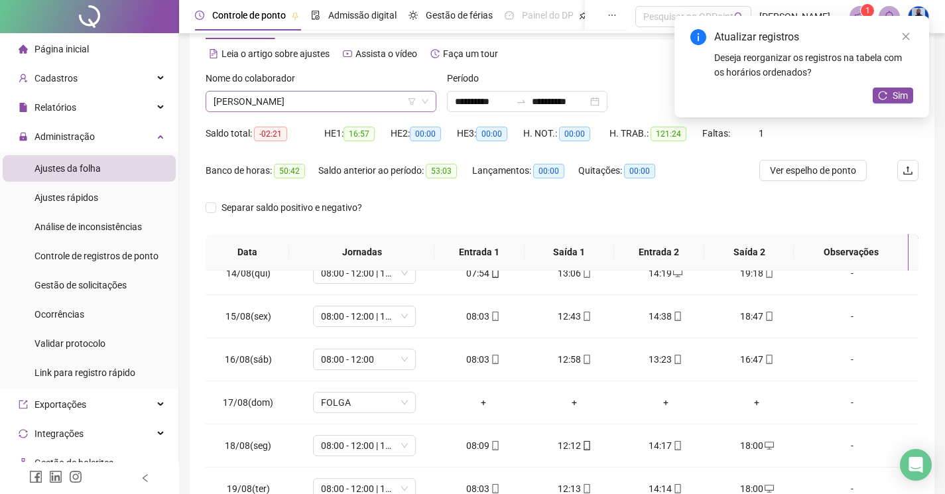
click at [303, 111] on div "VALDINEY GOMES DE OLIVEIRA" at bounding box center [321, 101] width 231 height 21
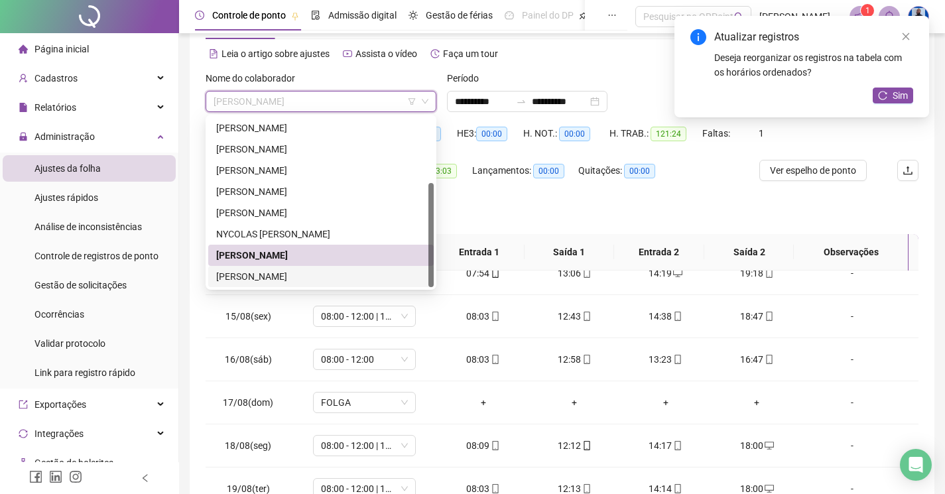
click at [237, 277] on div "YURI LIMA CERQUEIRA" at bounding box center [321, 276] width 210 height 15
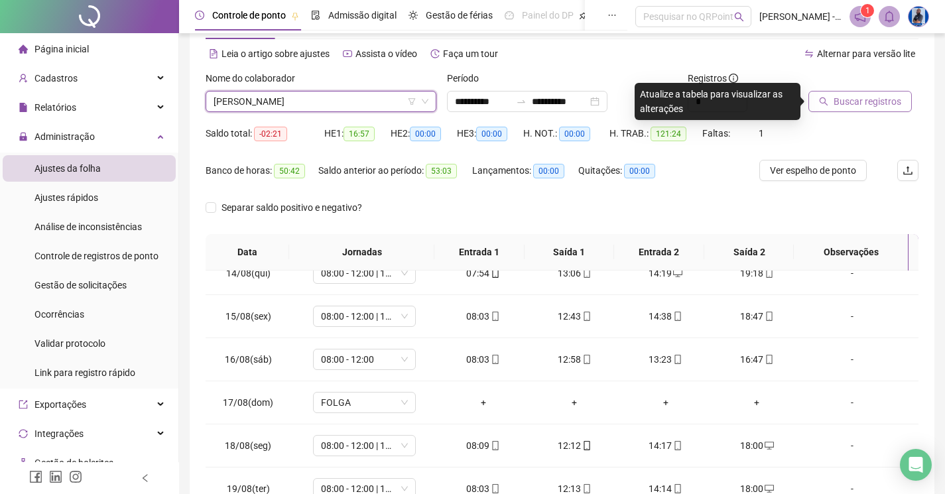
click at [850, 105] on span "Buscar registros" at bounding box center [868, 101] width 68 height 15
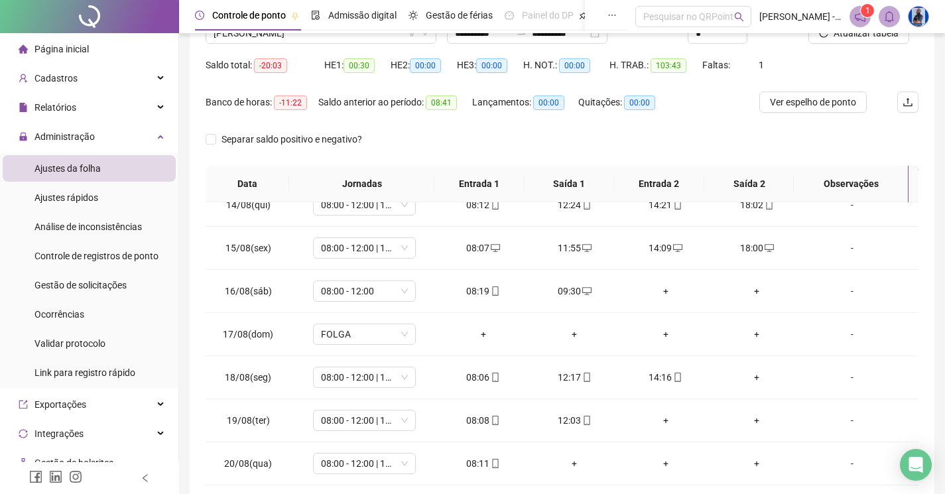
scroll to position [184, 0]
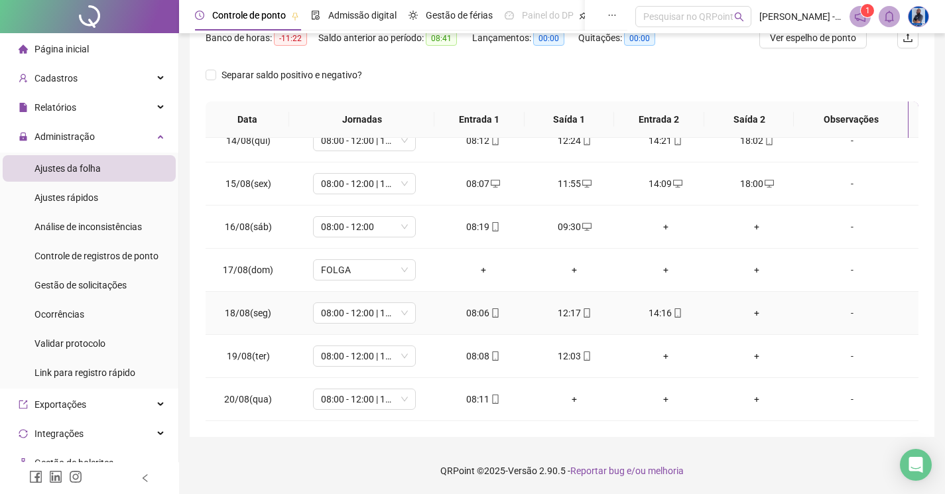
click at [750, 307] on div "+" at bounding box center [757, 313] width 70 height 15
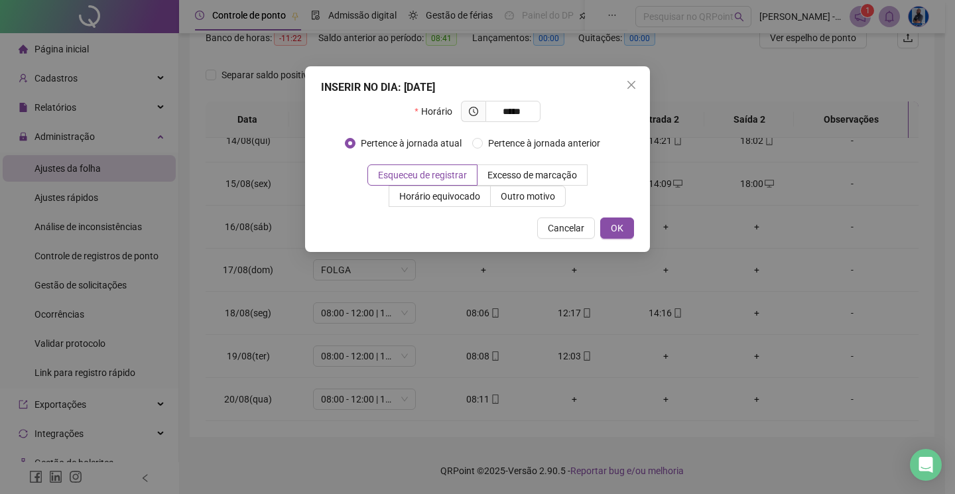
type input "*****"
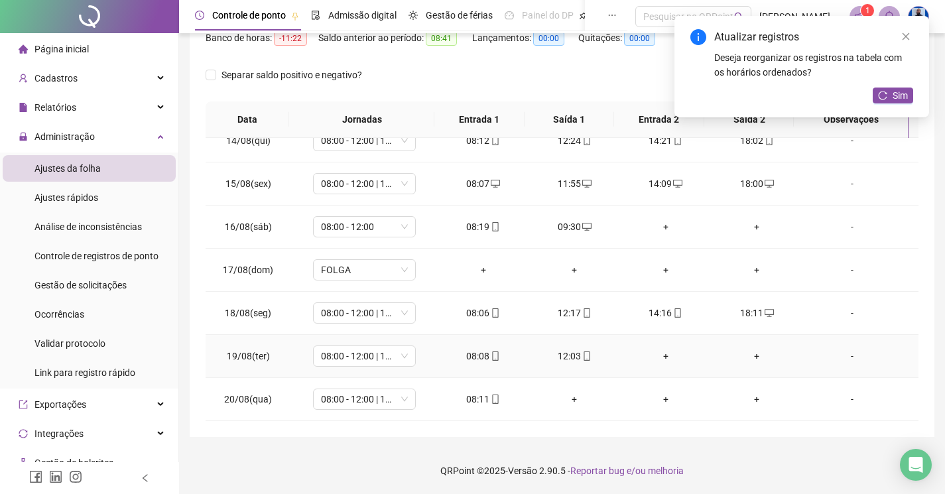
click at [668, 350] on div "+" at bounding box center [666, 356] width 70 height 15
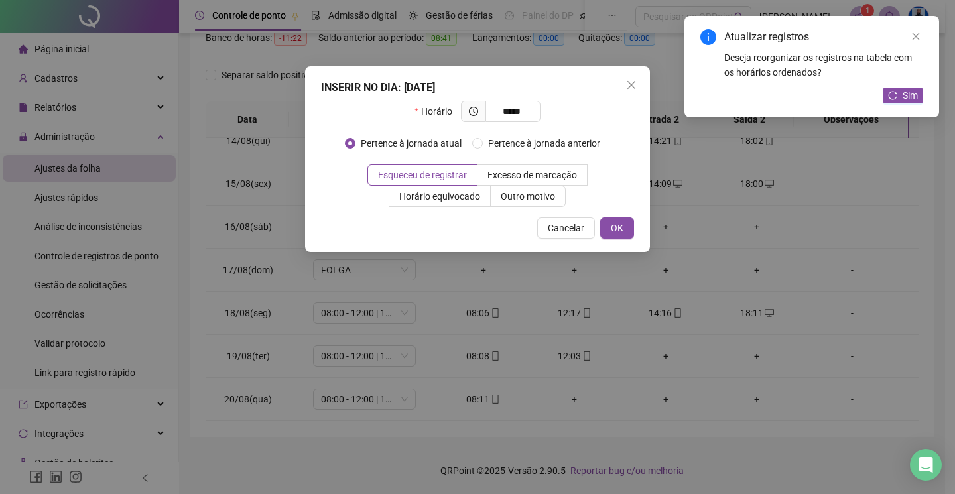
type input "*****"
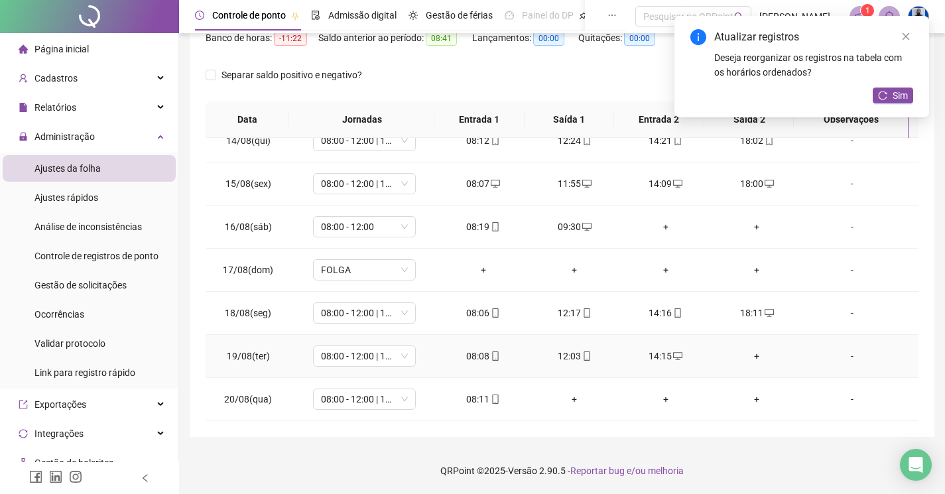
click at [753, 357] on div "+" at bounding box center [757, 356] width 70 height 15
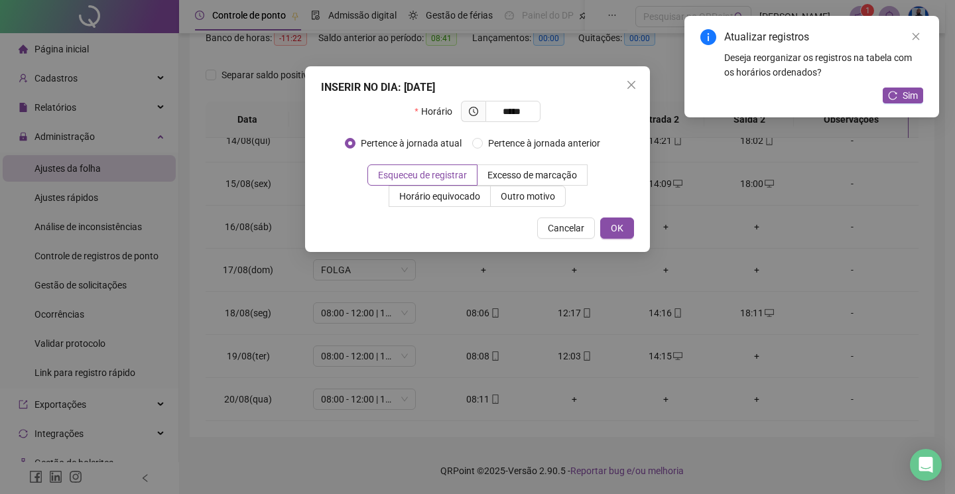
type input "*****"
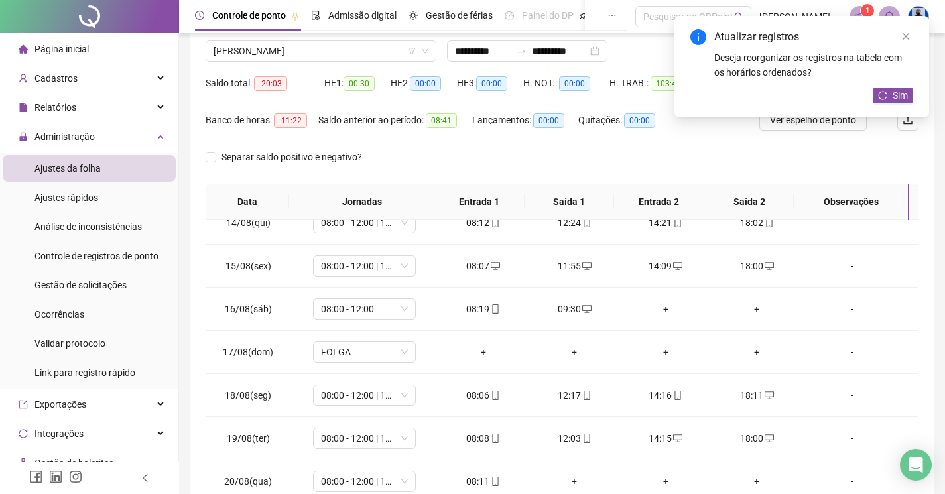
scroll to position [0, 0]
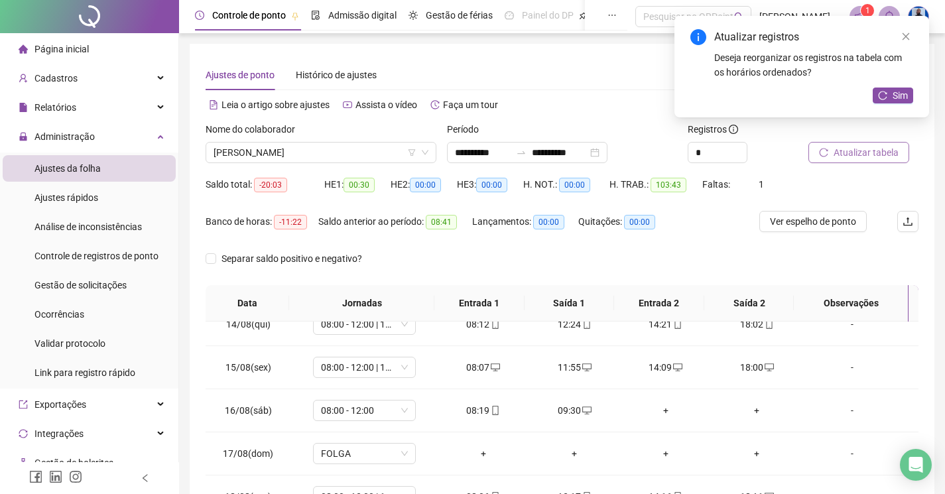
click at [846, 157] on span "Atualizar tabela" at bounding box center [866, 152] width 65 height 15
click at [363, 158] on span "YURI LIMA CERQUEIRA" at bounding box center [321, 153] width 215 height 20
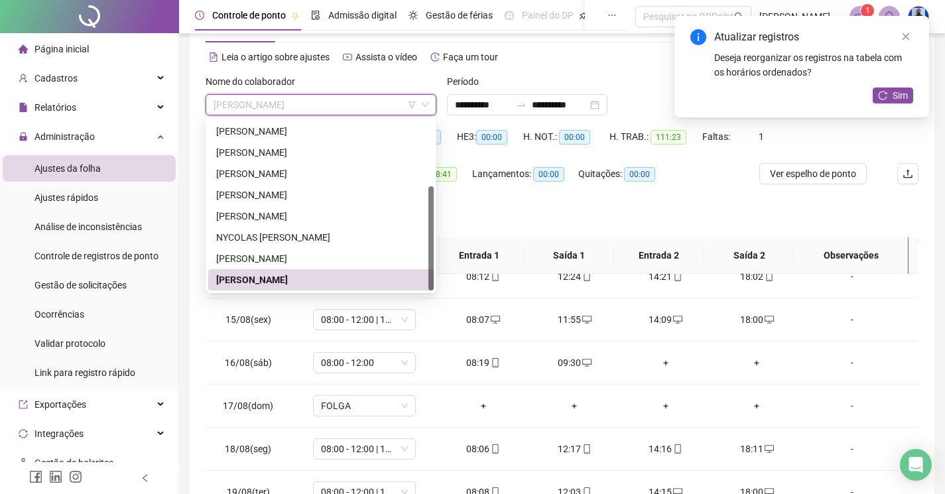
scroll to position [66, 0]
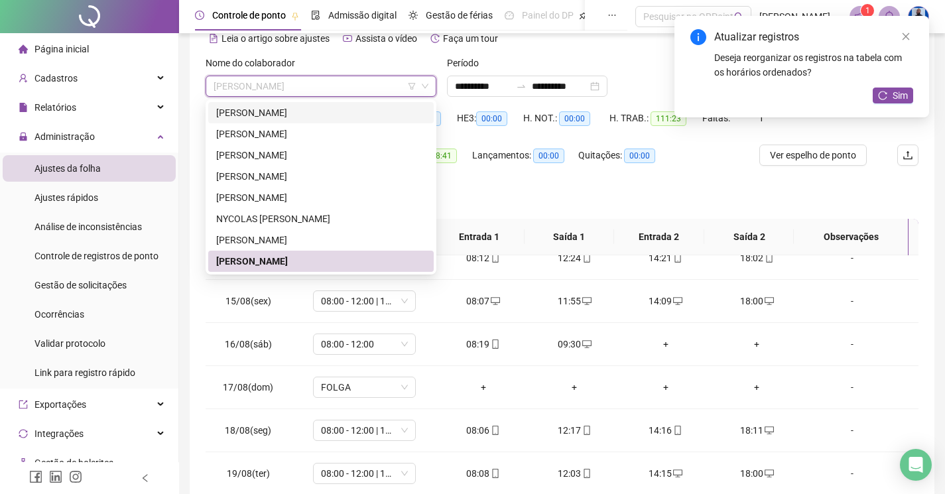
click at [902, 44] on div "Atualizar registros" at bounding box center [813, 37] width 199 height 16
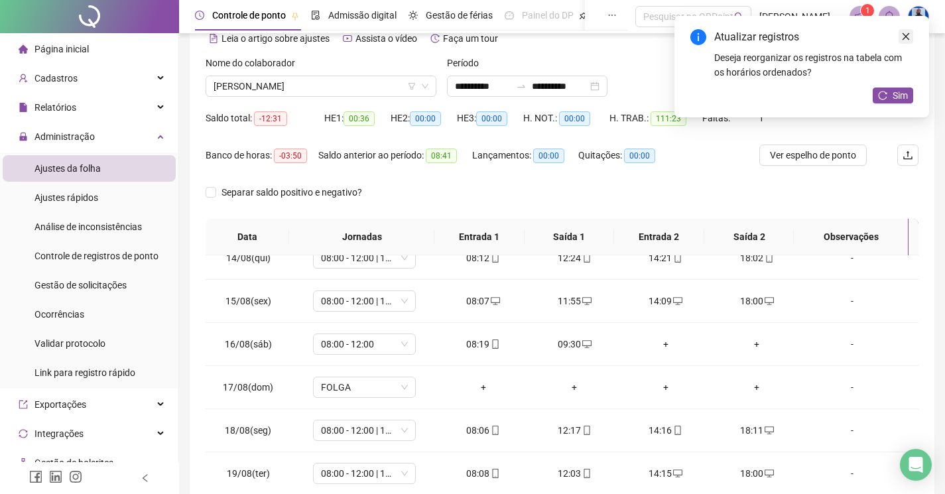
click at [902, 42] on link "Close" at bounding box center [906, 36] width 15 height 15
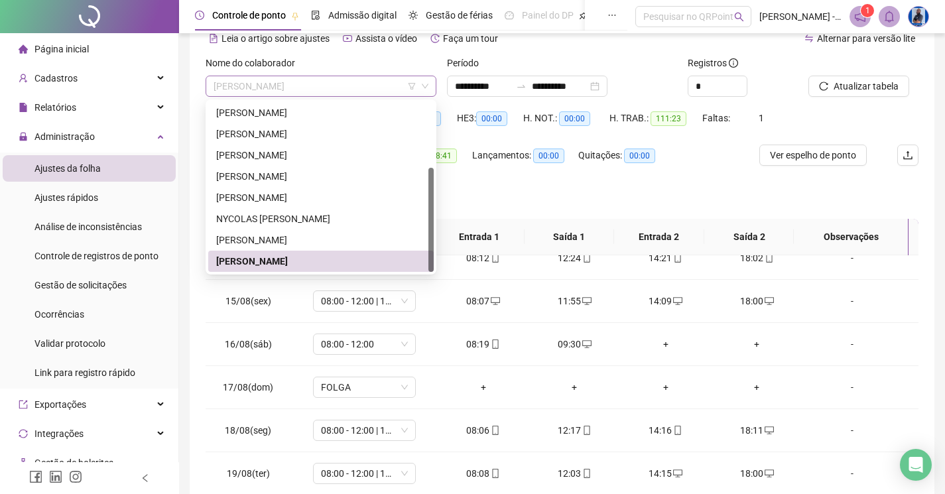
click at [364, 86] on span "YURI LIMA CERQUEIRA" at bounding box center [321, 86] width 215 height 20
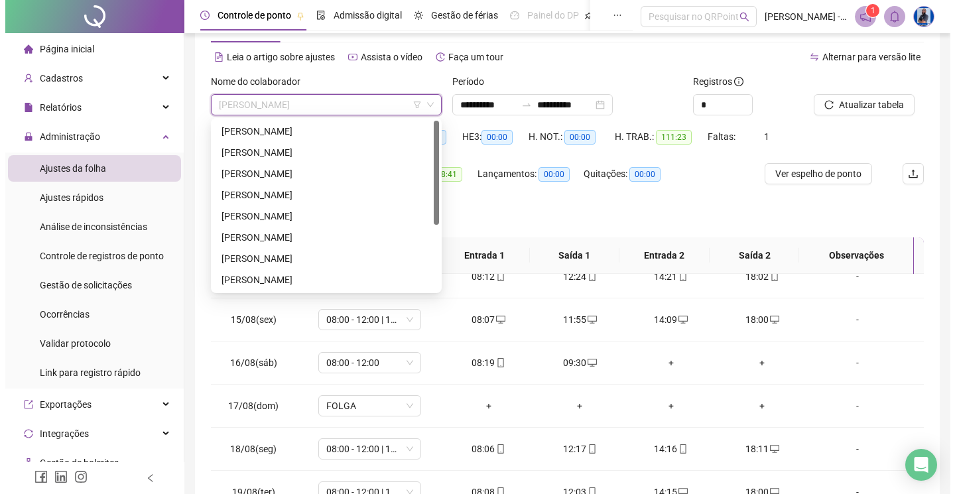
scroll to position [0, 0]
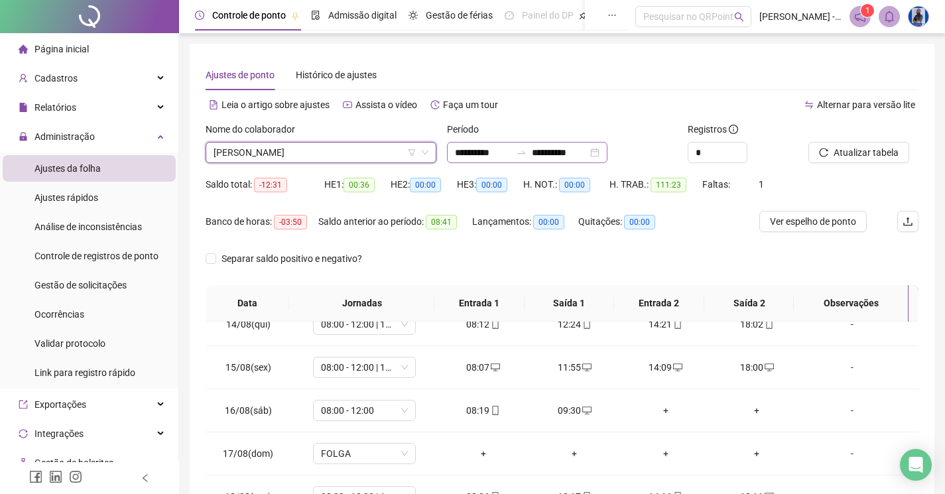
click at [546, 142] on div "**********" at bounding box center [527, 152] width 160 height 21
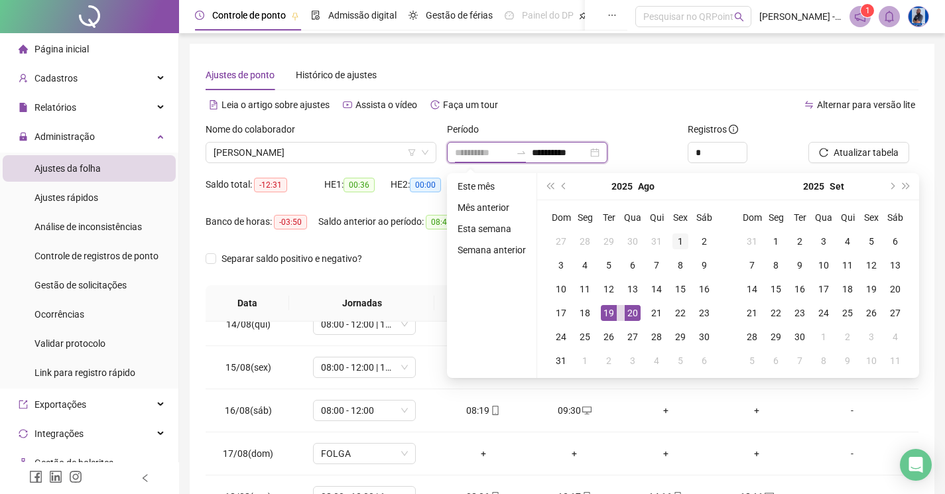
type input "**********"
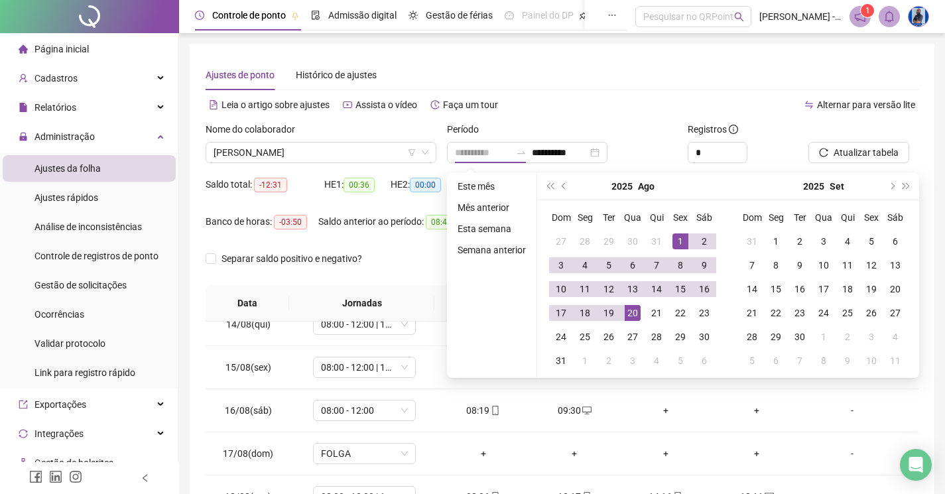
click at [673, 236] on div "1" at bounding box center [680, 241] width 16 height 16
type input "**********"
click at [607, 310] on div "19" at bounding box center [609, 313] width 16 height 16
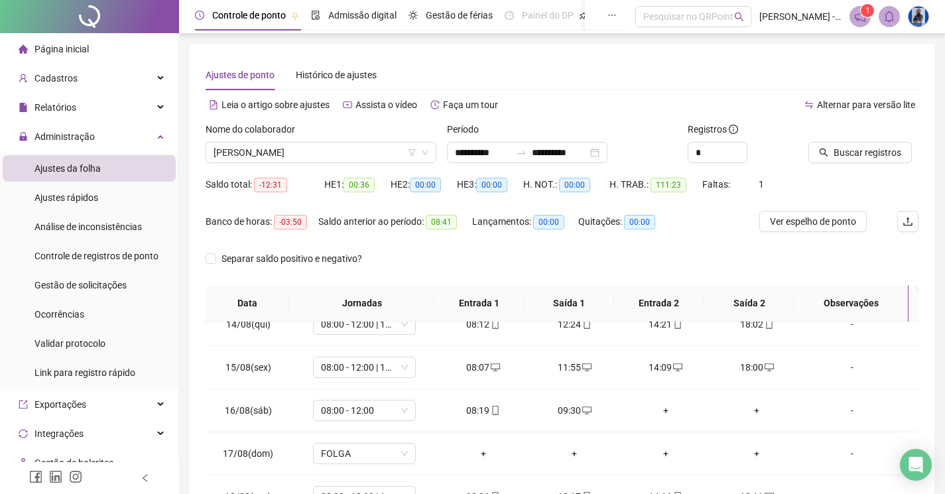
click at [855, 166] on div "Buscar registros" at bounding box center [863, 148] width 121 height 52
click at [853, 159] on span "Buscar registros" at bounding box center [868, 152] width 68 height 15
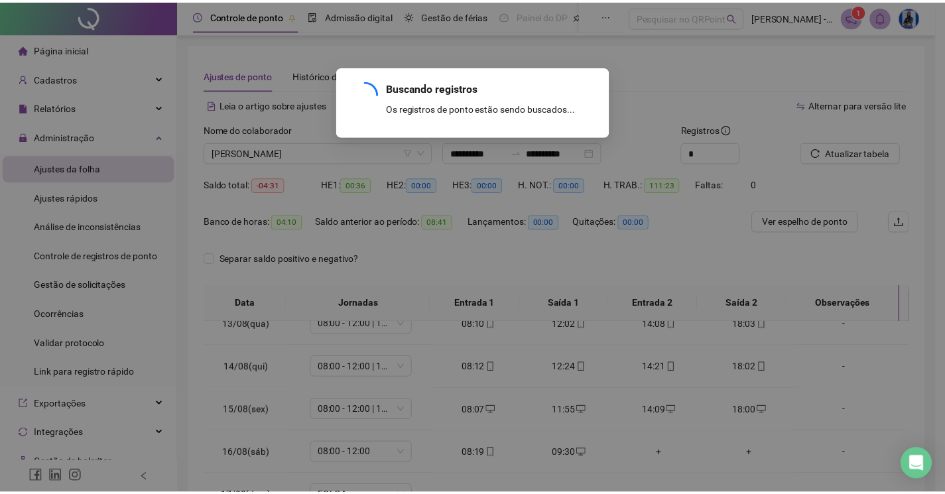
scroll to position [536, 0]
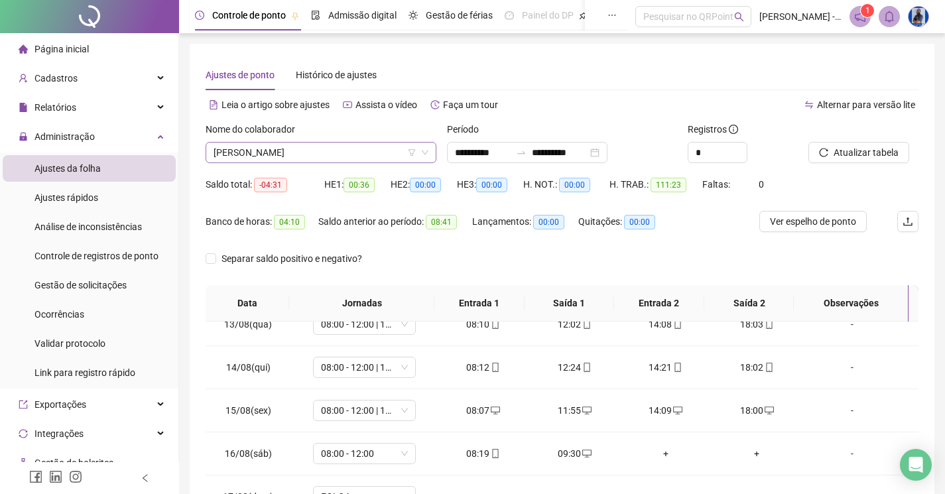
click at [322, 153] on span "YURI LIMA CERQUEIRA" at bounding box center [321, 153] width 215 height 20
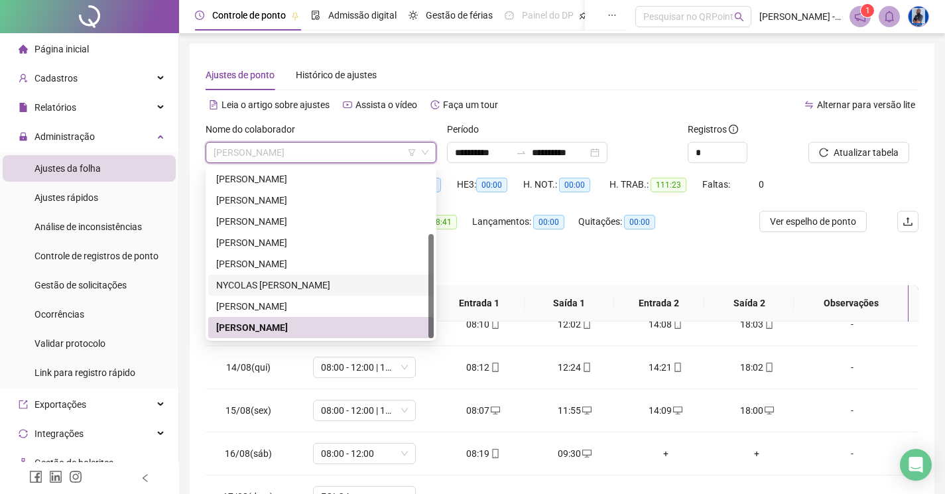
click at [281, 291] on div "NYCOLAS GABRIEL FREITAS DE OLIVEIRA" at bounding box center [321, 285] width 210 height 15
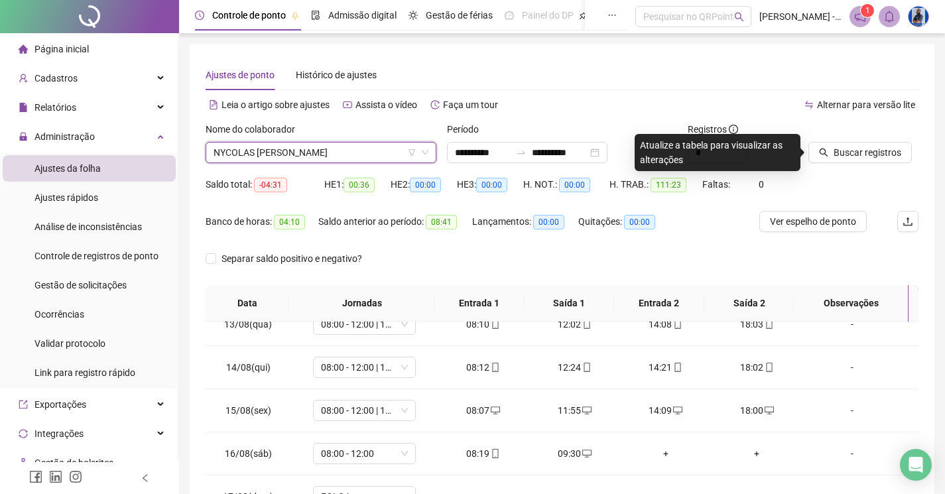
click at [294, 158] on span "NYCOLAS GABRIEL FREITAS DE OLIVEIRA" at bounding box center [321, 153] width 215 height 20
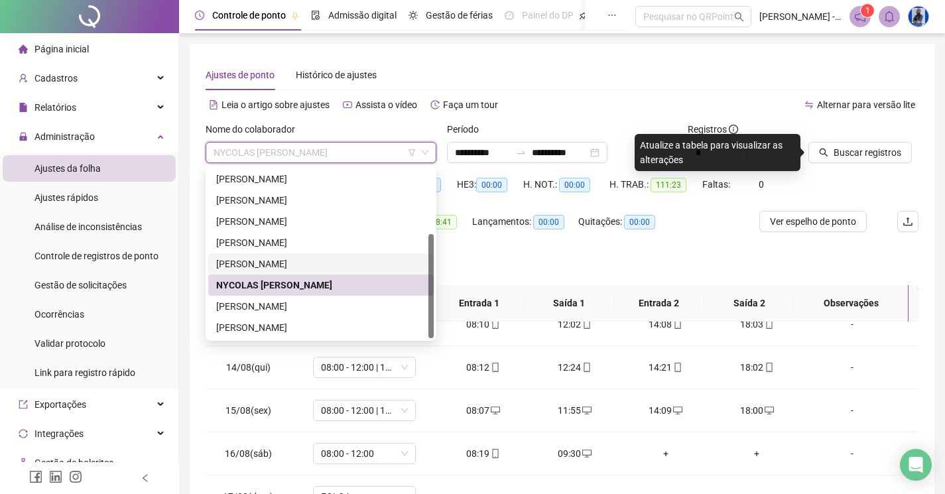
click at [251, 258] on div "MILLENA FERNANDA" at bounding box center [321, 264] width 210 height 15
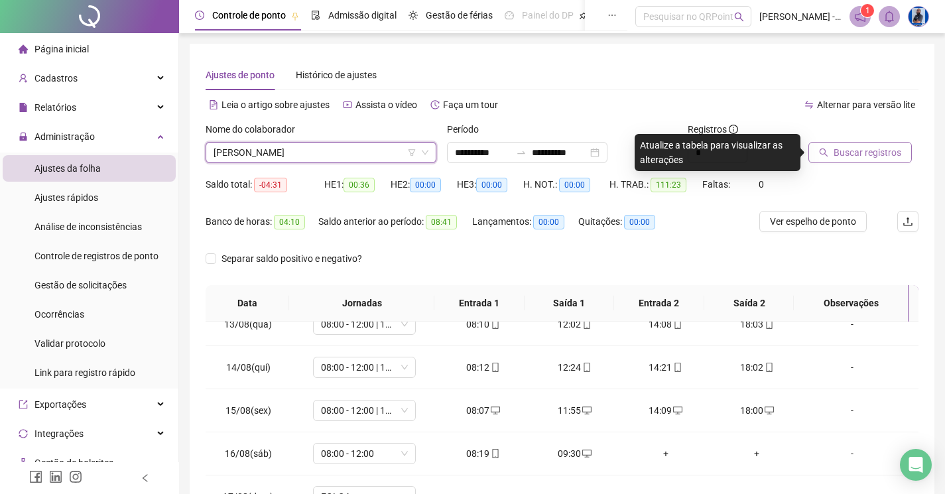
click at [836, 151] on span "Buscar registros" at bounding box center [868, 152] width 68 height 15
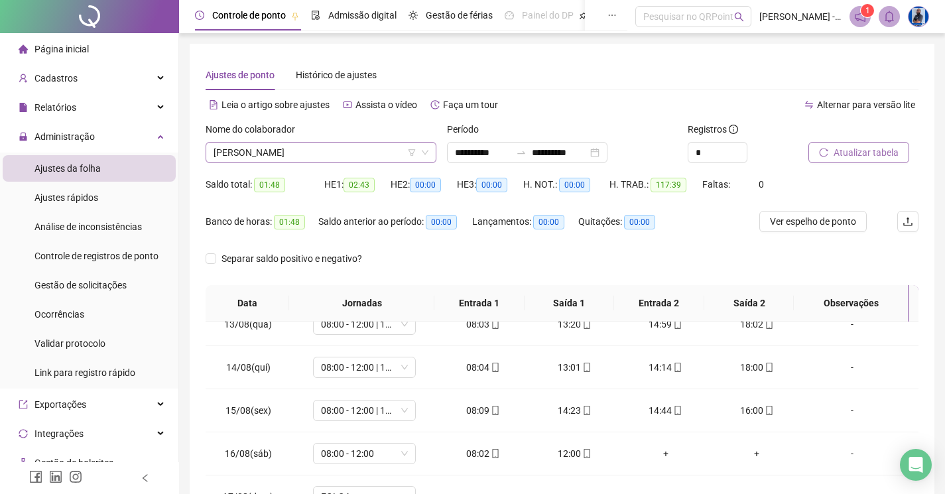
click at [303, 159] on span "MILLENA FERNANDA" at bounding box center [321, 153] width 215 height 20
click at [608, 101] on div "Alternar para versão lite" at bounding box center [740, 104] width 357 height 21
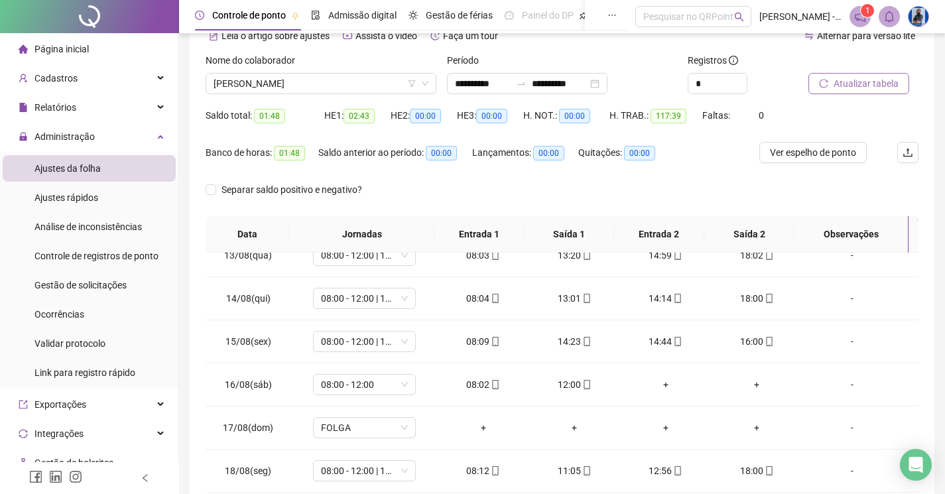
scroll to position [51, 0]
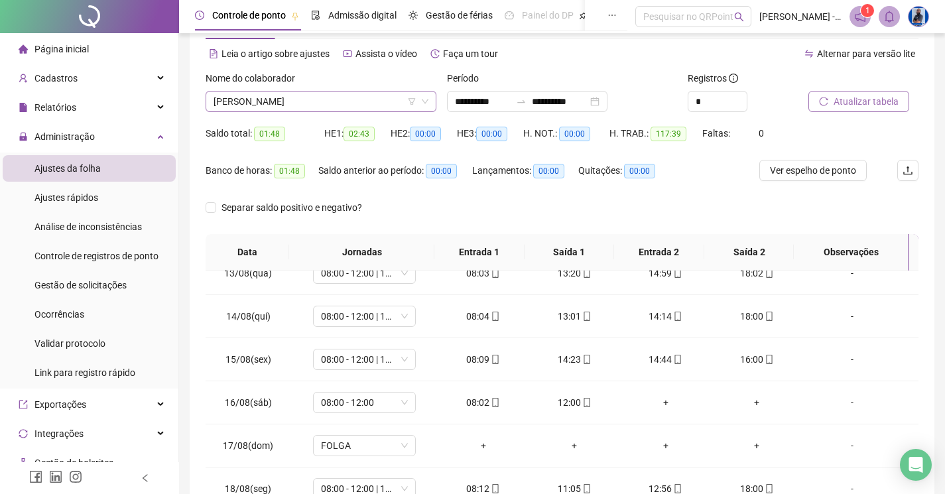
click at [290, 108] on span "MILLENA FERNANDA" at bounding box center [321, 102] width 215 height 20
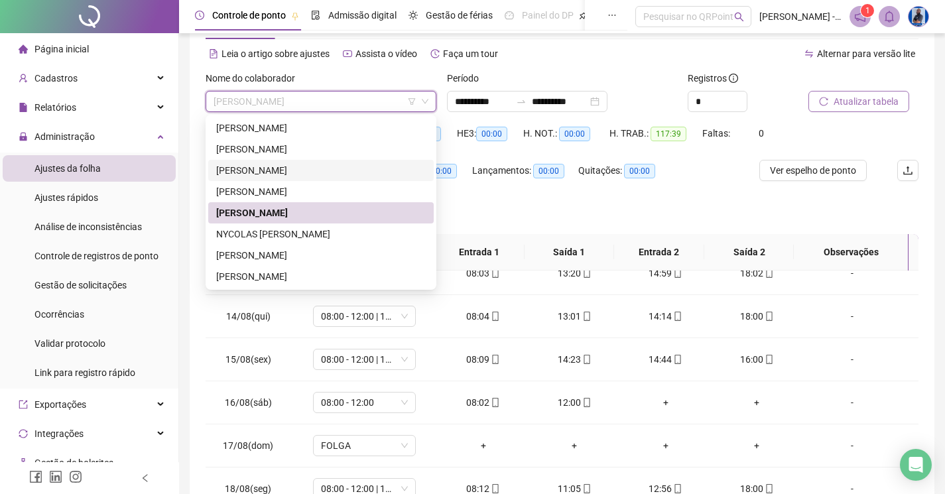
click at [254, 174] on div "FÁBIO DOS SANTOS LEITE" at bounding box center [321, 170] width 210 height 15
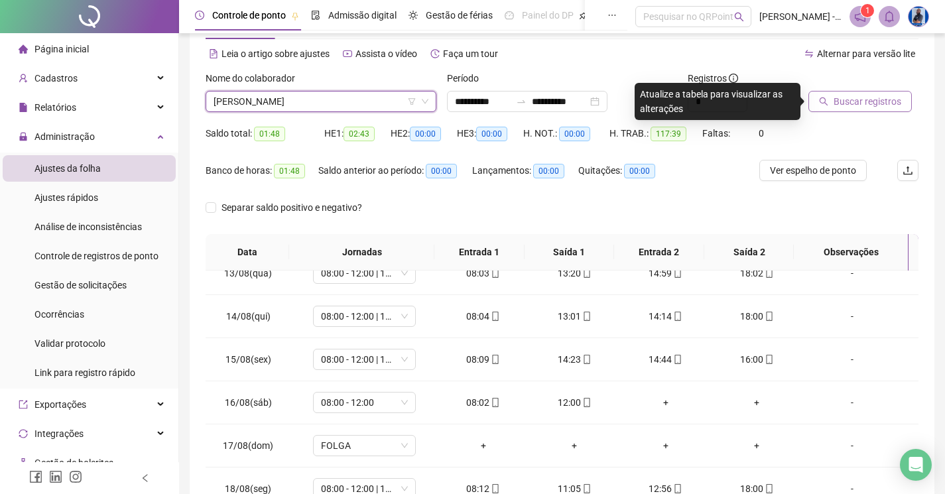
click at [852, 96] on span "Buscar registros" at bounding box center [868, 101] width 68 height 15
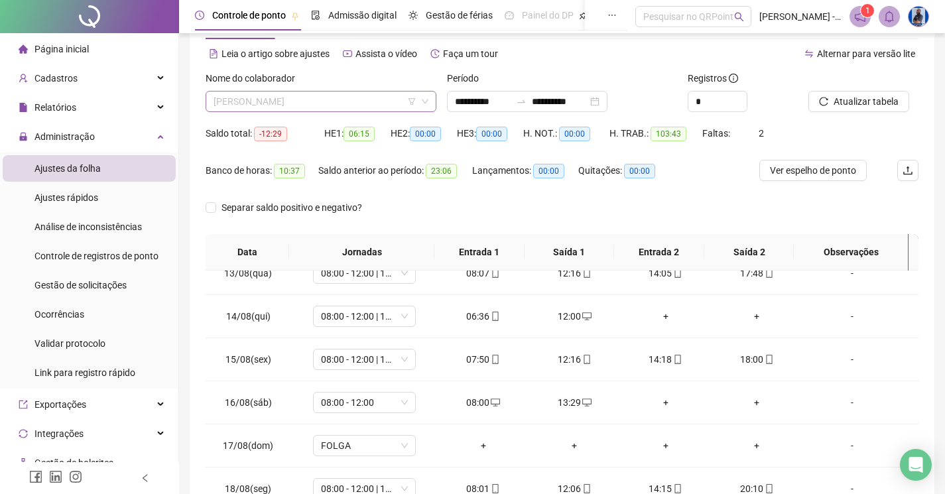
click at [338, 103] on span "FÁBIO DOS SANTOS LEITE" at bounding box center [321, 102] width 215 height 20
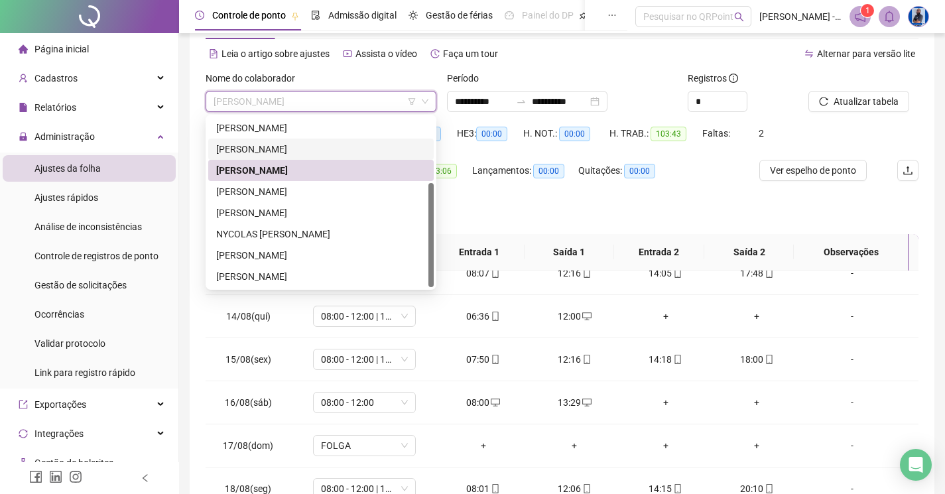
drag, startPoint x: 286, startPoint y: 148, endPoint x: 348, endPoint y: 153, distance: 61.9
click at [286, 148] on div "EMANUELLY DIAS" at bounding box center [321, 149] width 210 height 15
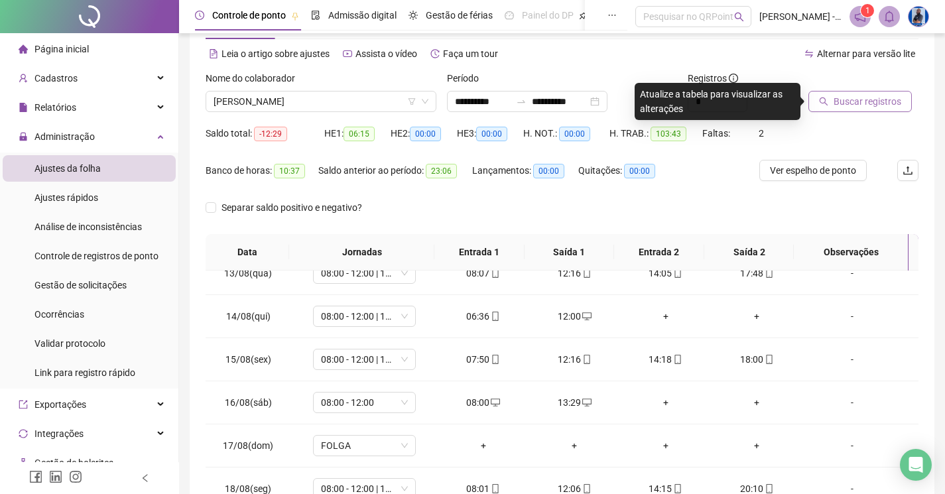
click at [831, 111] on button "Buscar registros" at bounding box center [859, 101] width 103 height 21
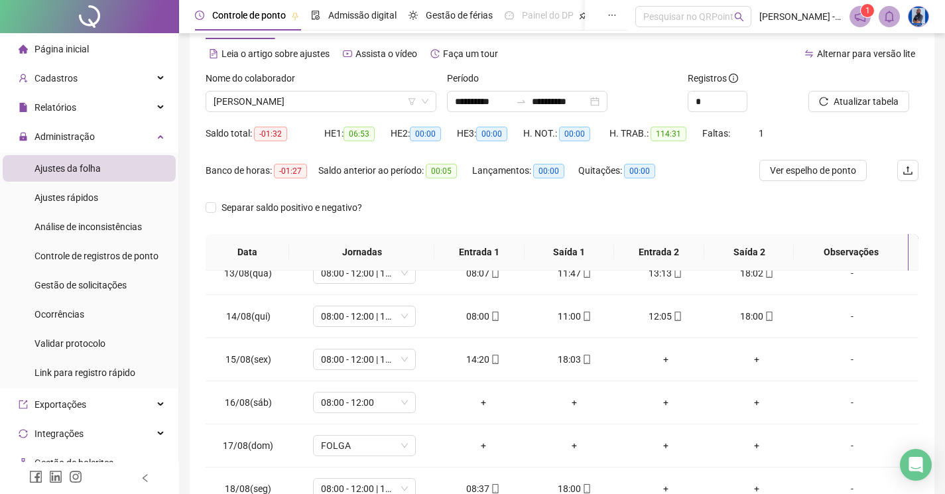
click at [346, 119] on div "Nome do colaborador EMANUELLY DIAS" at bounding box center [320, 97] width 241 height 52
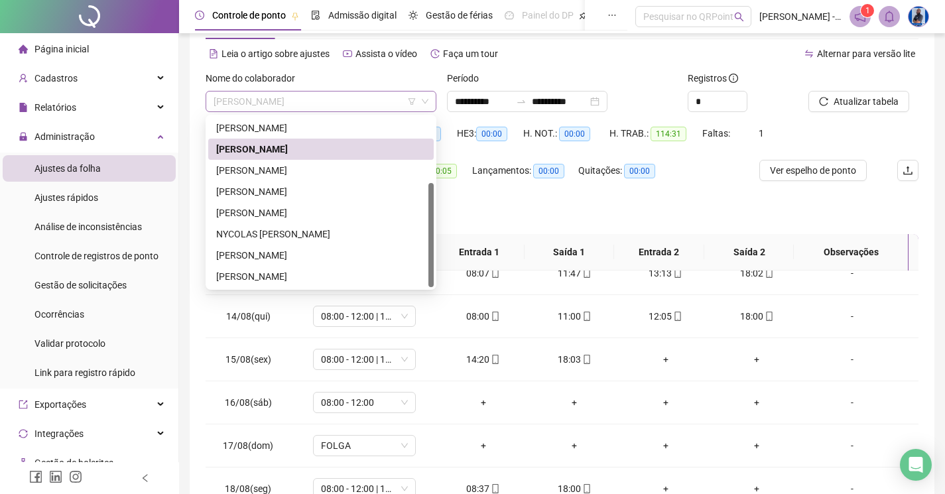
click at [344, 111] on div "EMANUELLY DIAS" at bounding box center [321, 101] width 231 height 21
click at [314, 129] on div "EDVALDO DIAS DO NASCIMENTO" at bounding box center [321, 128] width 210 height 15
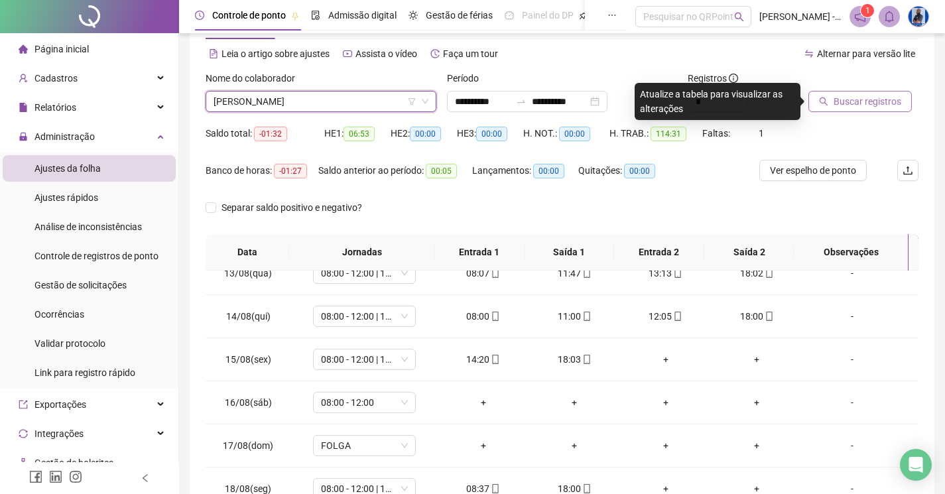
click at [825, 107] on button "Buscar registros" at bounding box center [859, 101] width 103 height 21
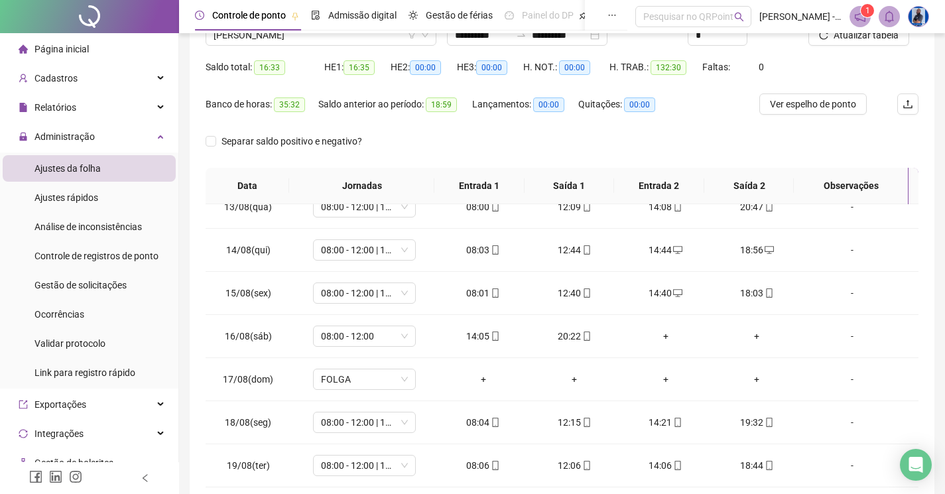
scroll to position [0, 0]
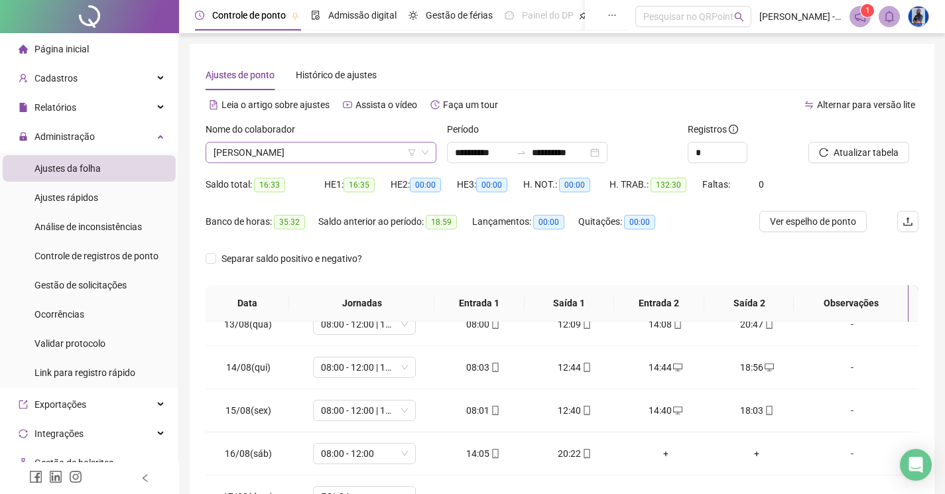
click at [290, 153] on span "EDVALDO DIAS DO NASCIMENTO" at bounding box center [321, 153] width 215 height 20
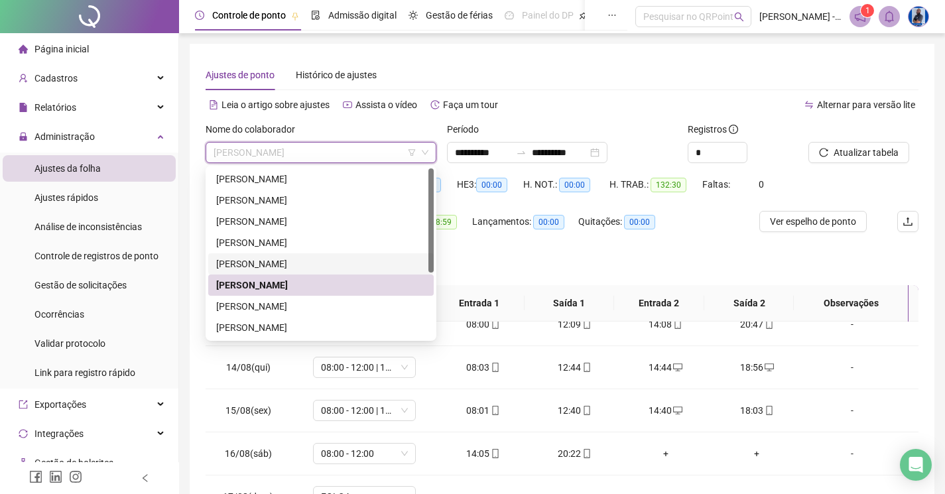
click at [269, 261] on div "EDUARDO ESPINHEIRA PONTES" at bounding box center [321, 264] width 210 height 15
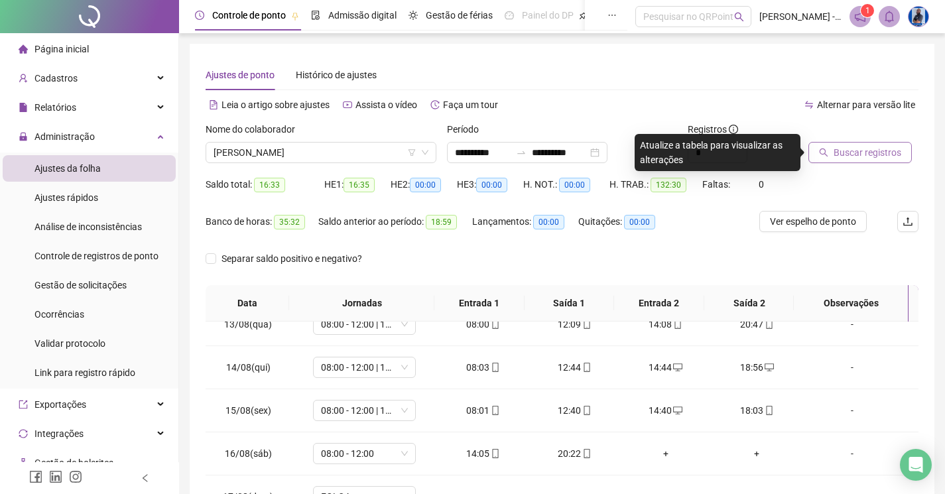
click at [873, 143] on button "Buscar registros" at bounding box center [859, 152] width 103 height 21
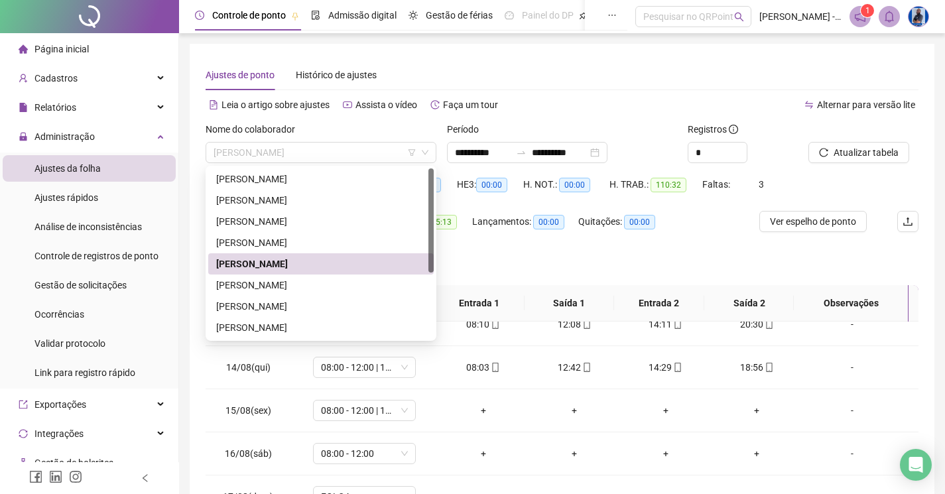
click at [333, 141] on div "Nome do colaborador EDUARDO ESPINHEIRA PONTES" at bounding box center [321, 142] width 231 height 41
click at [280, 235] on div "BEATRIZ LIMA PORTO ASSIS" at bounding box center [321, 242] width 210 height 15
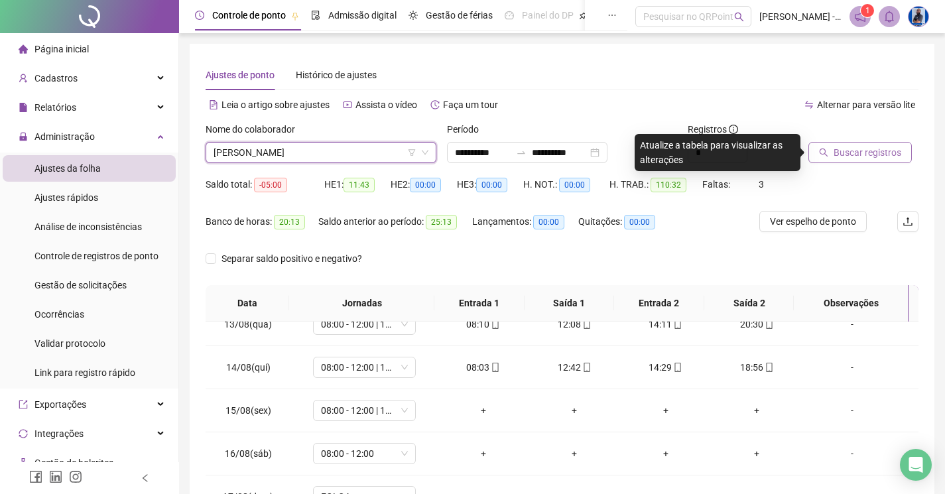
click at [847, 154] on span "Buscar registros" at bounding box center [868, 152] width 68 height 15
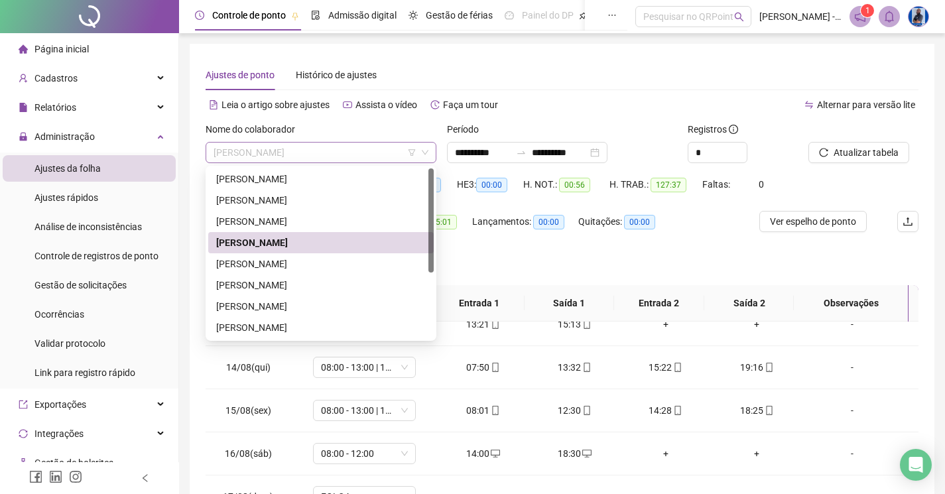
click at [257, 145] on span "BEATRIZ LIMA PORTO ASSIS" at bounding box center [321, 153] width 215 height 20
click at [241, 206] on div "ANA PAULA DE SOUZA COSTA" at bounding box center [321, 200] width 210 height 15
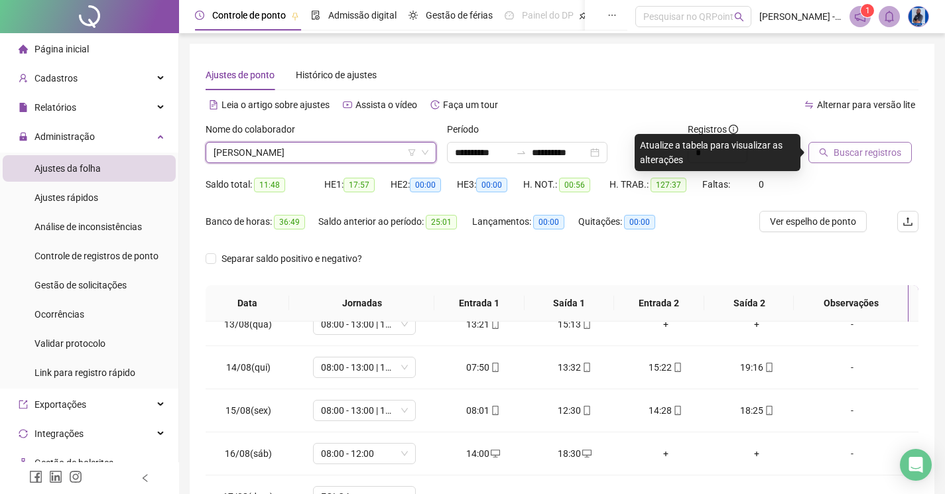
click at [840, 158] on span "Buscar registros" at bounding box center [868, 152] width 68 height 15
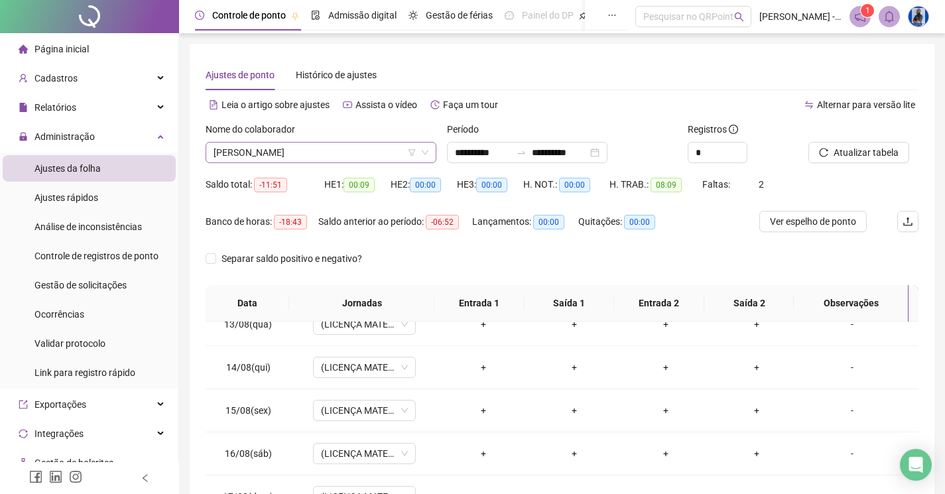
click at [313, 149] on span "ANA PAULA DE SOUZA COSTA" at bounding box center [321, 153] width 215 height 20
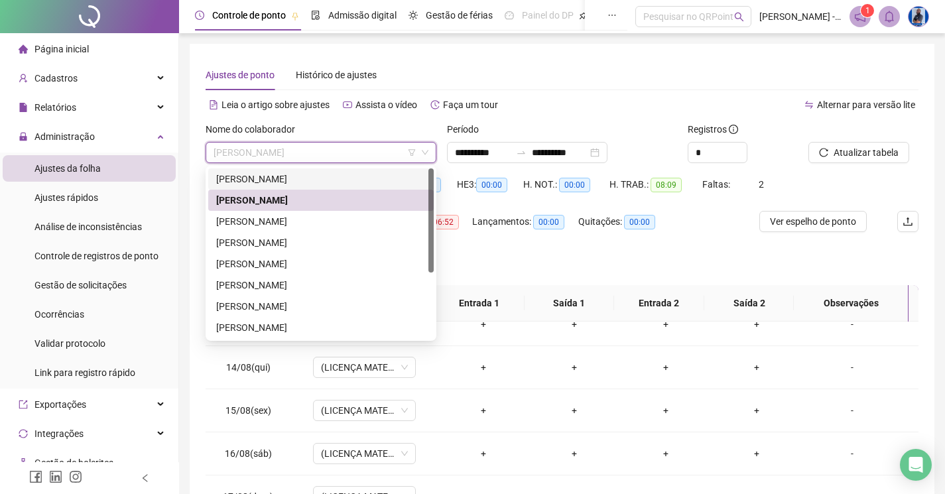
click at [290, 180] on div "AINE SOARES MOREIRA" at bounding box center [321, 179] width 210 height 15
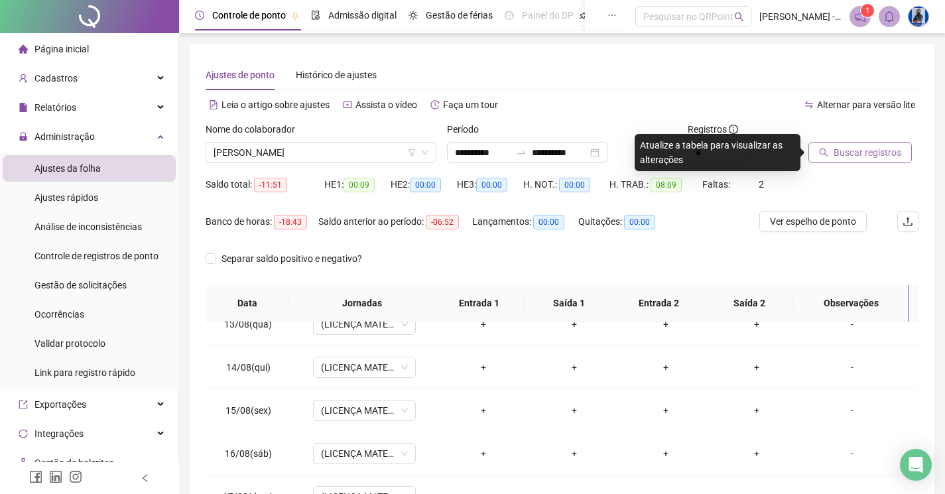
click at [836, 150] on span "Buscar registros" at bounding box center [868, 152] width 68 height 15
